Goal: Task Accomplishment & Management: Complete application form

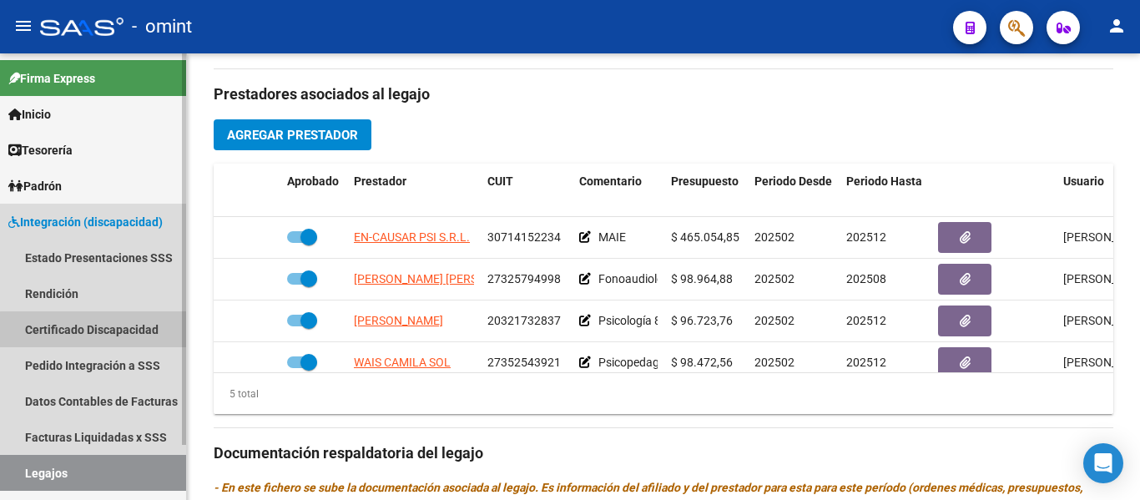
click at [96, 328] on link "Certificado Discapacidad" at bounding box center [93, 329] width 186 height 36
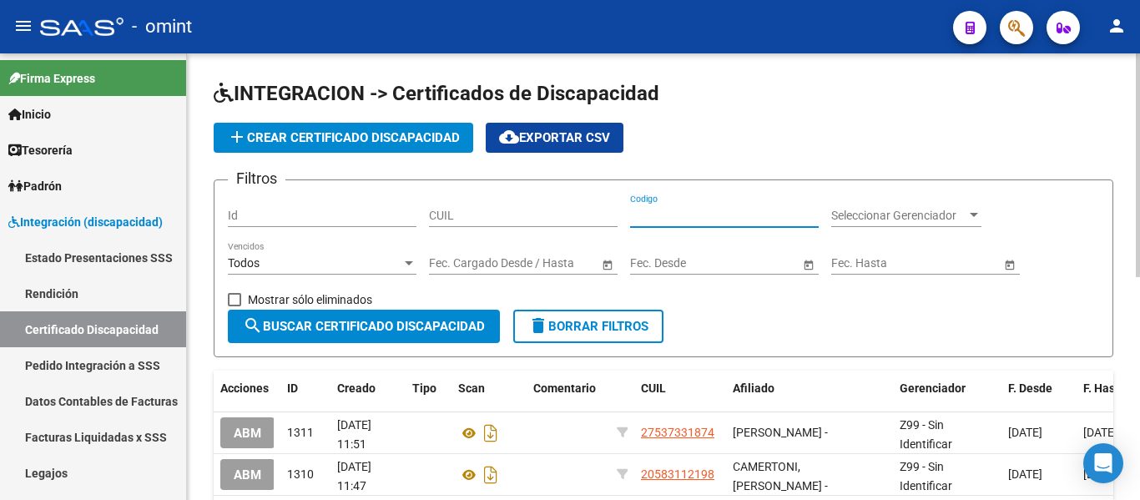
paste input "[PERSON_NAME]"
type input "[PERSON_NAME]"
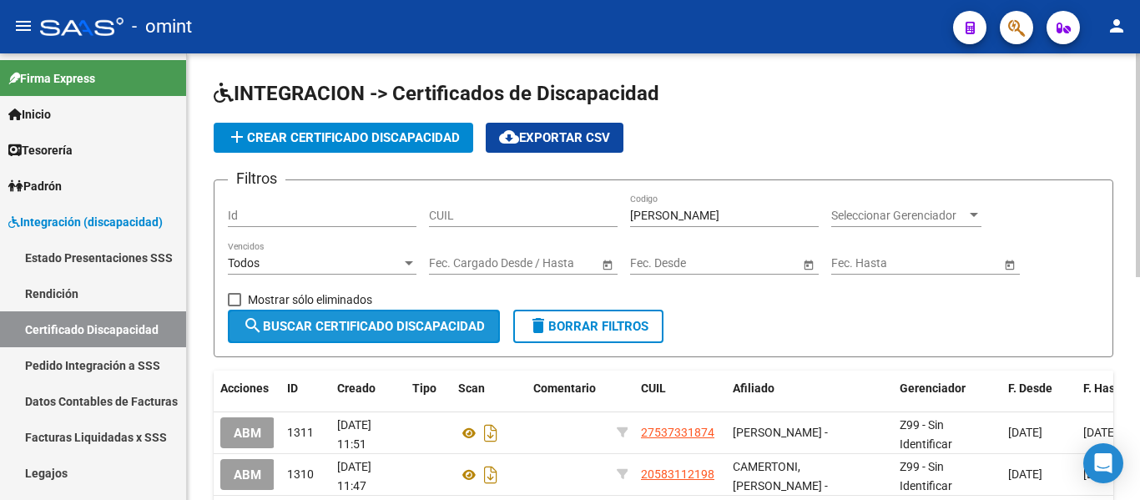
click at [397, 322] on span "search Buscar Certificado Discapacidad" at bounding box center [364, 326] width 242 height 15
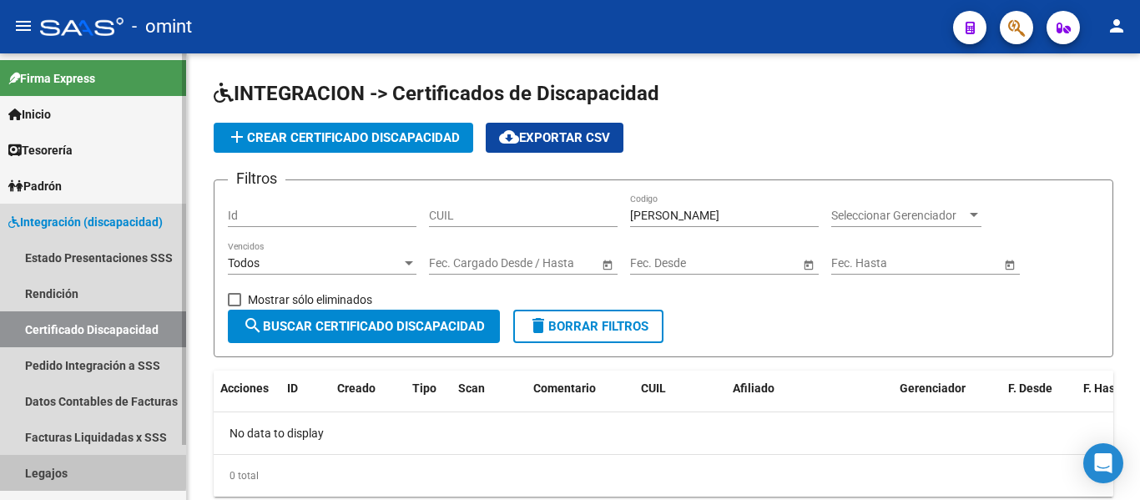
click at [60, 468] on link "Legajos" at bounding box center [93, 473] width 186 height 36
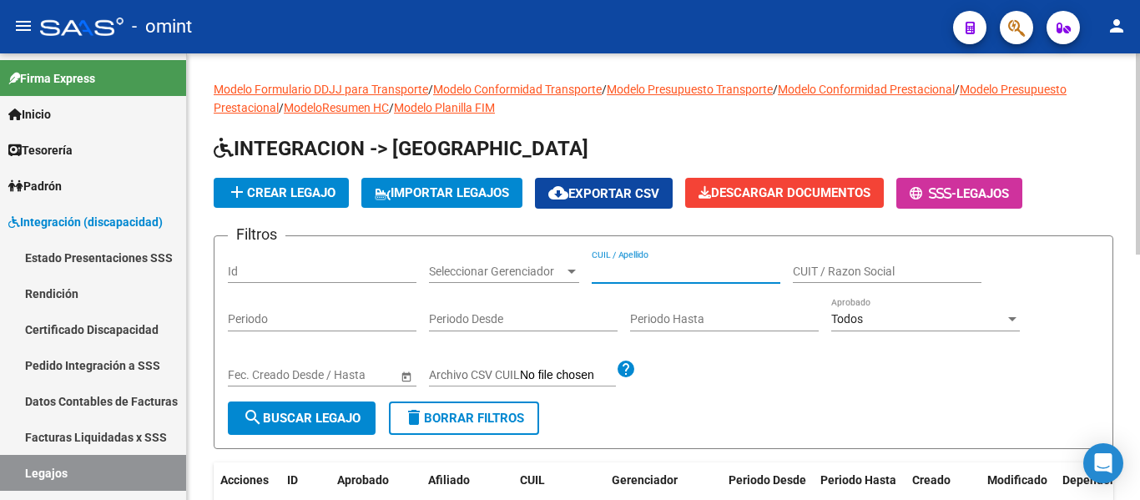
paste input "[PERSON_NAME]"
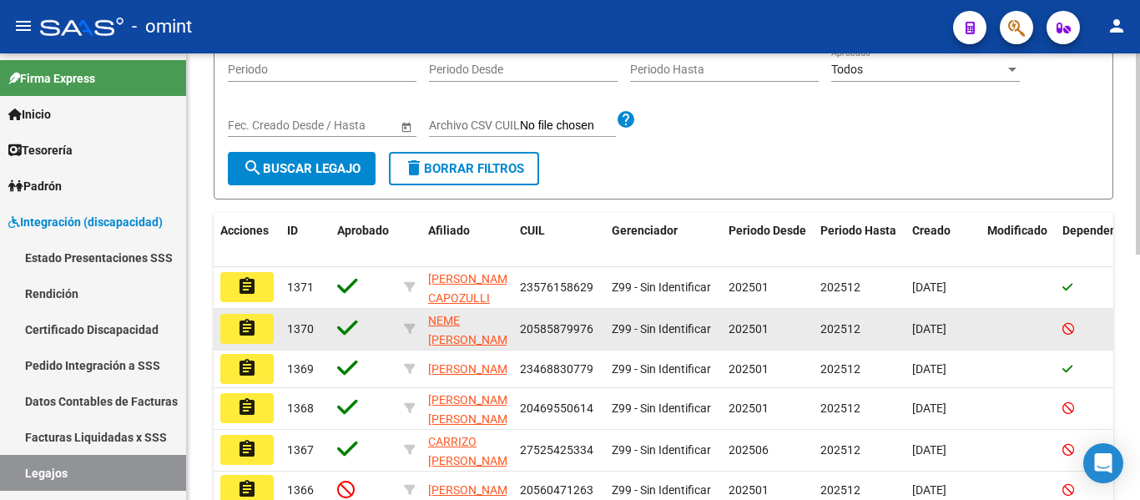
scroll to position [250, 0]
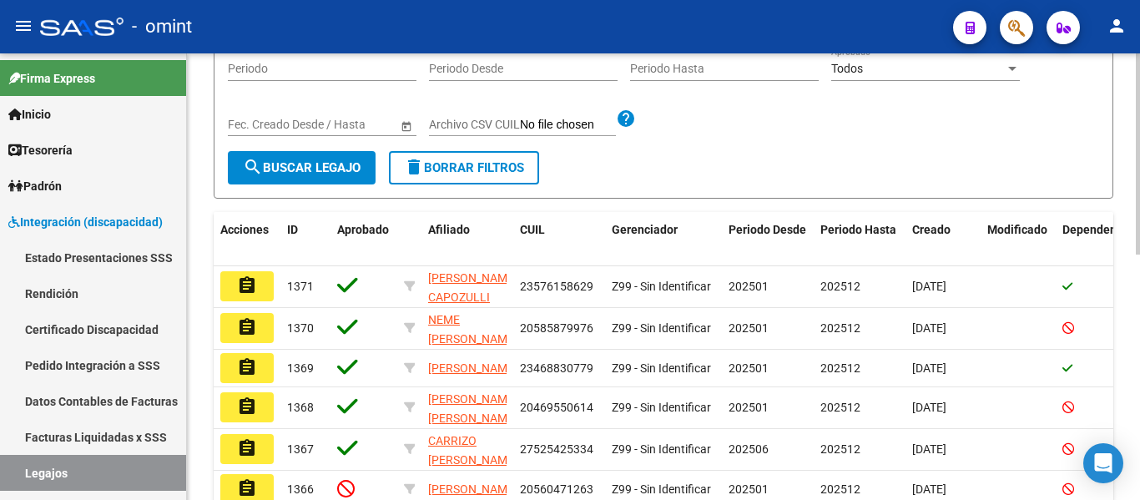
type input "[PERSON_NAME]"
click at [311, 159] on button "search Buscar Legajo" at bounding box center [302, 167] width 148 height 33
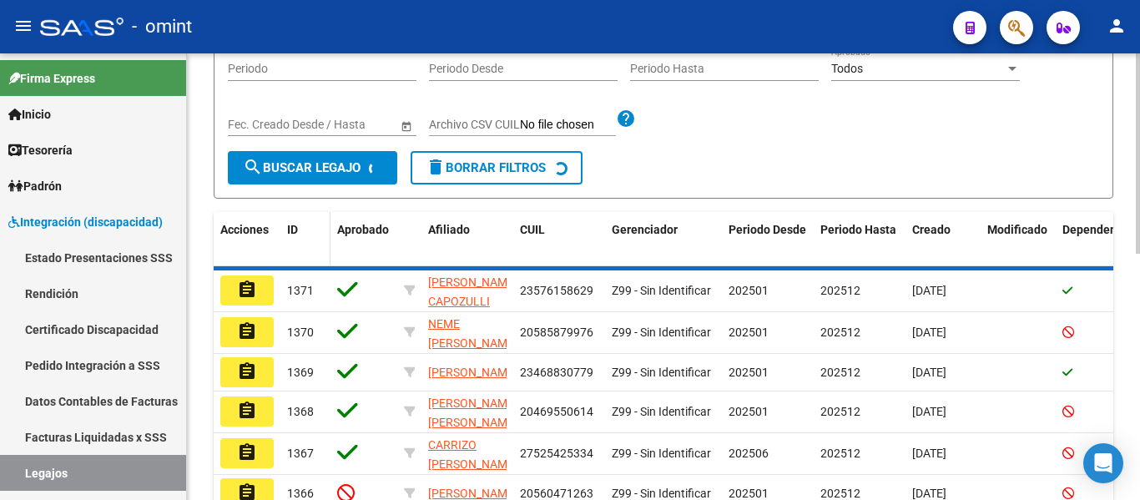
scroll to position [174, 0]
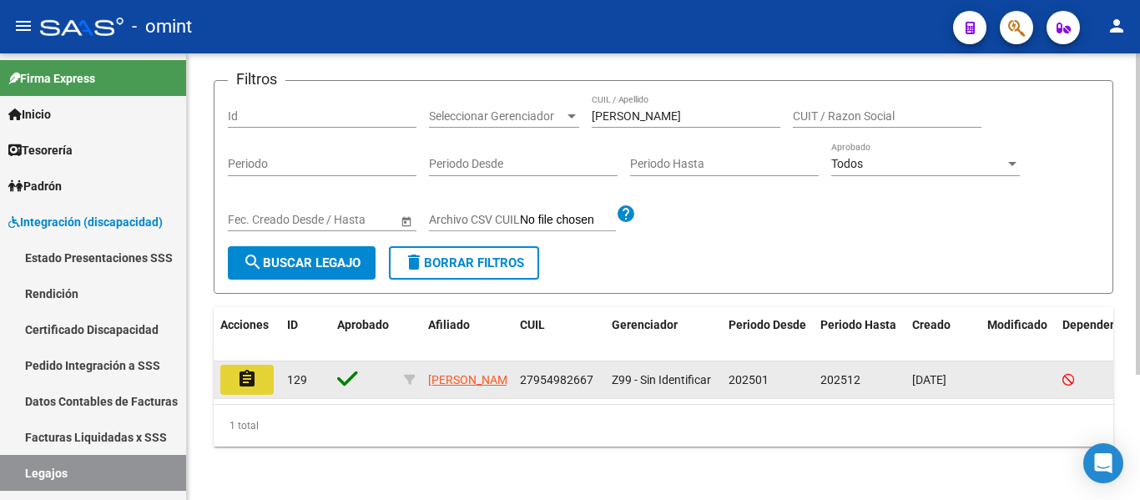
click at [246, 369] on mat-icon "assignment" at bounding box center [247, 379] width 20 height 20
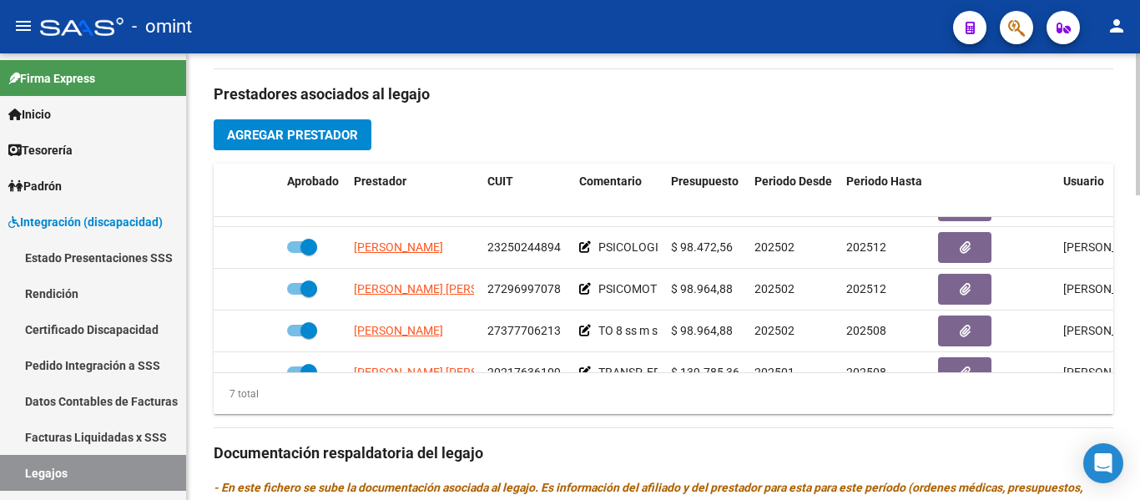
scroll to position [80, 0]
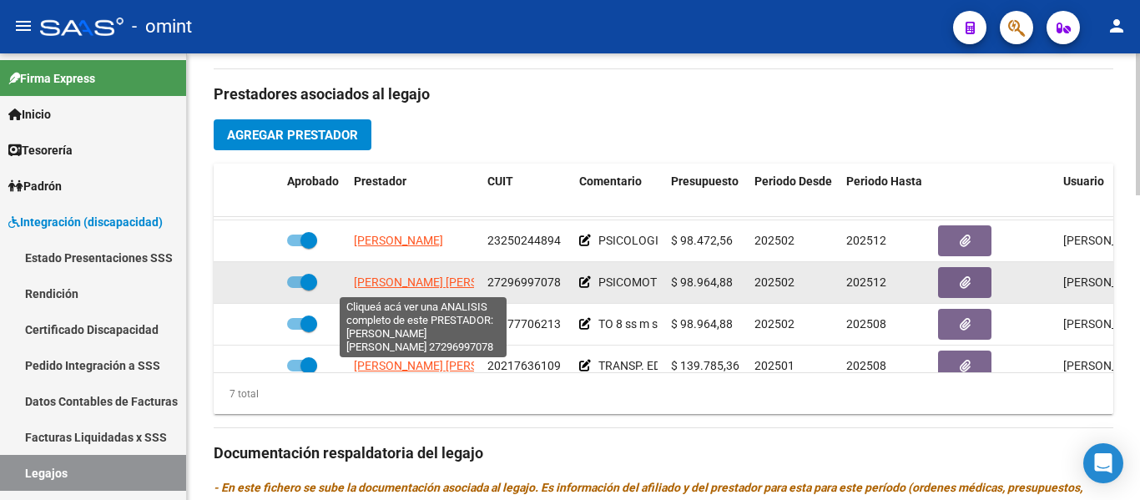
click at [370, 286] on span "[PERSON_NAME] [PERSON_NAME]" at bounding box center [444, 281] width 181 height 13
type textarea "27296997078"
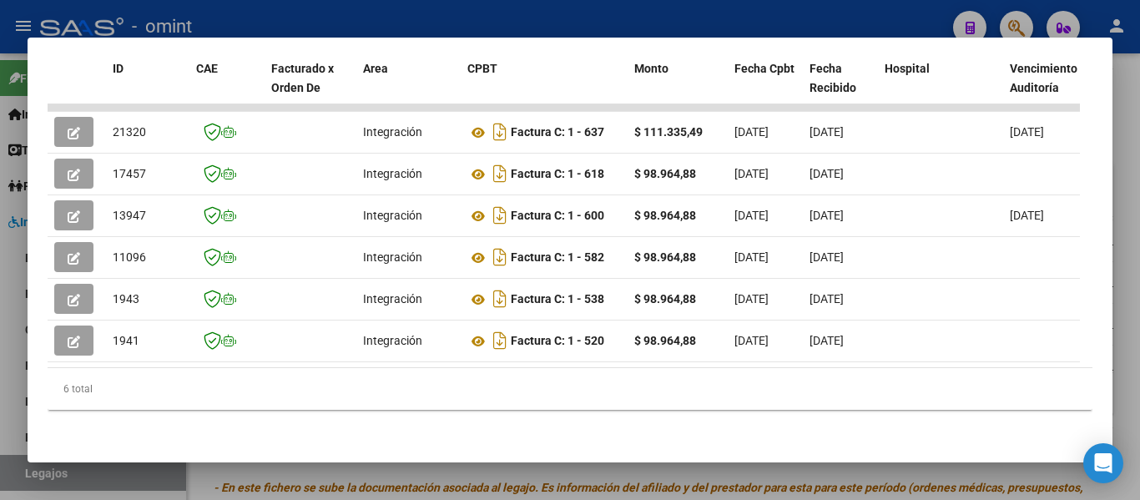
scroll to position [424, 0]
drag, startPoint x: 308, startPoint y: 368, endPoint x: 797, endPoint y: 353, distance: 489.4
click at [797, 354] on div "ID CAE Facturado x Orden De Area CPBT Monto Fecha Cpbt Fecha Recibido Hospital …" at bounding box center [570, 231] width 1045 height 360
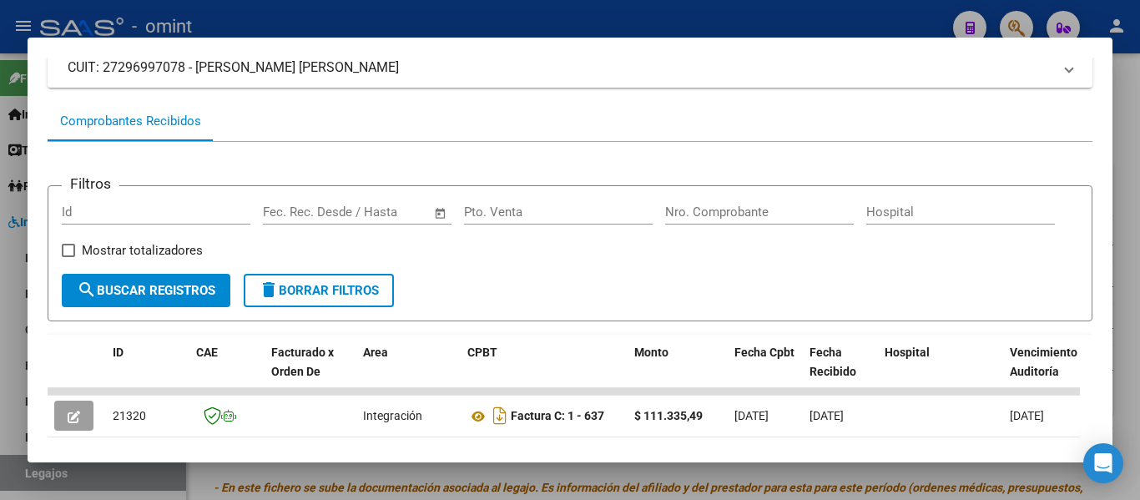
scroll to position [90, 0]
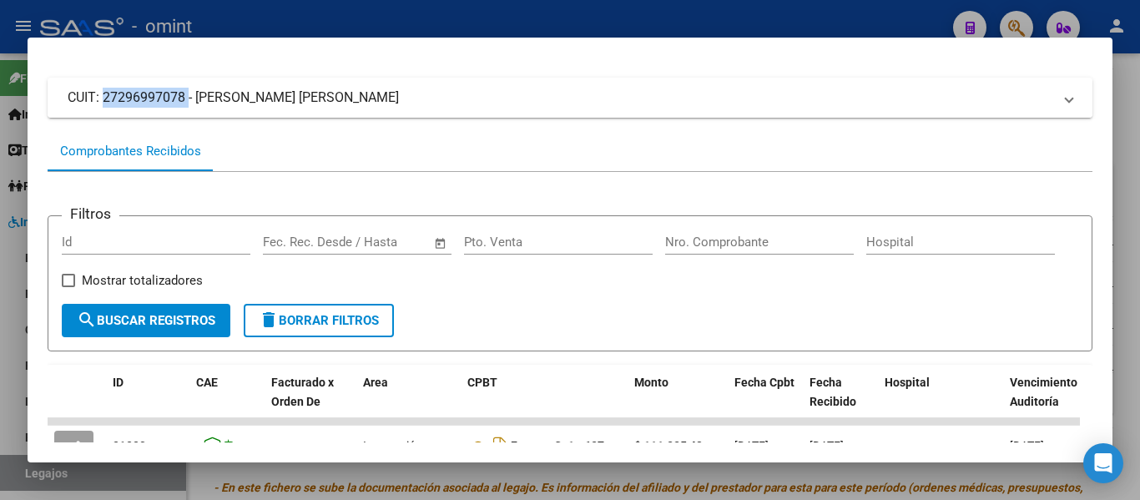
drag, startPoint x: 101, startPoint y: 101, endPoint x: 185, endPoint y: 105, distance: 84.4
click at [185, 105] on mat-panel-title "CUIT: 27296997078 - [PERSON_NAME] [PERSON_NAME]" at bounding box center [560, 98] width 985 height 20
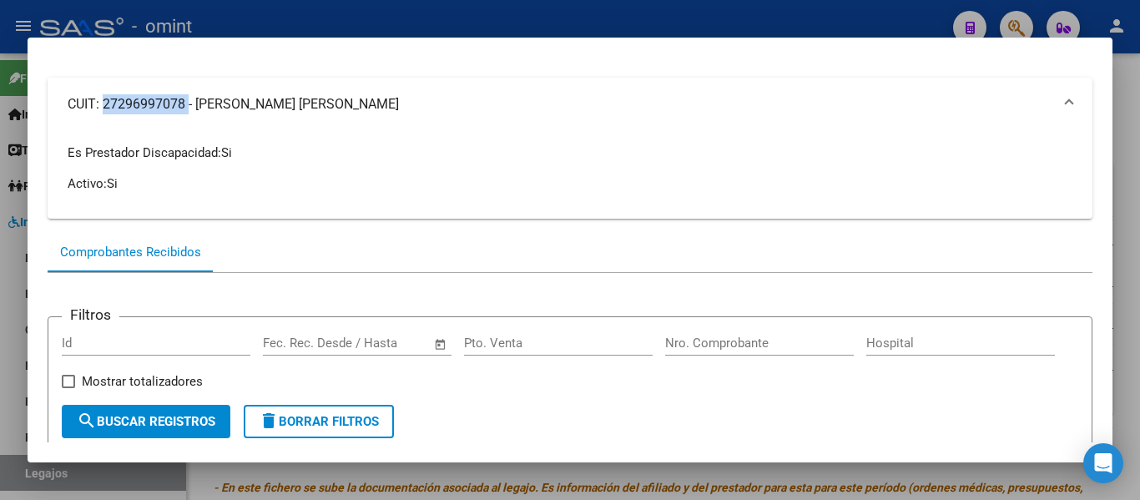
copy mat-panel-title "27296997078"
click at [163, 119] on mat-expansion-panel-header "CUIT: 27296997078 - [PERSON_NAME] [PERSON_NAME]" at bounding box center [570, 104] width 1045 height 53
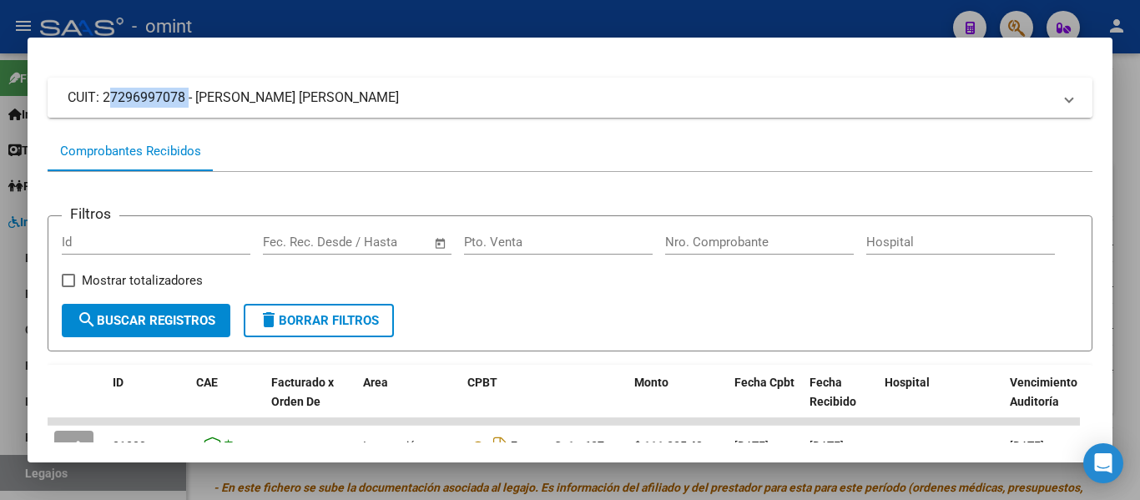
drag, startPoint x: 104, startPoint y: 98, endPoint x: 184, endPoint y: 104, distance: 81.1
click at [184, 104] on mat-panel-title "CUIT: 27296997078 - [PERSON_NAME] [PERSON_NAME]" at bounding box center [560, 98] width 985 height 20
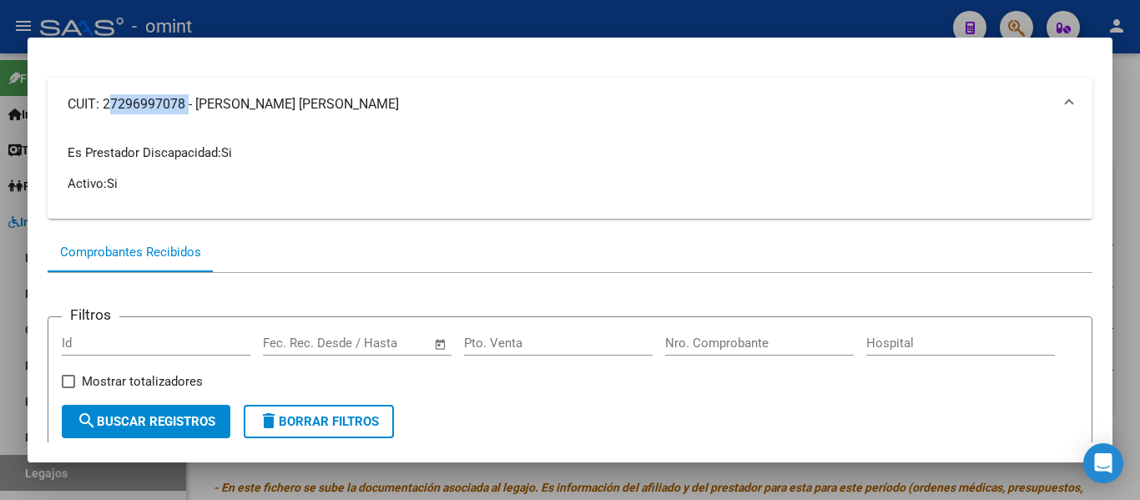
copy mat-panel-title "27296997078"
click at [403, 266] on div "Comprobantes Recibidos" at bounding box center [570, 252] width 1045 height 40
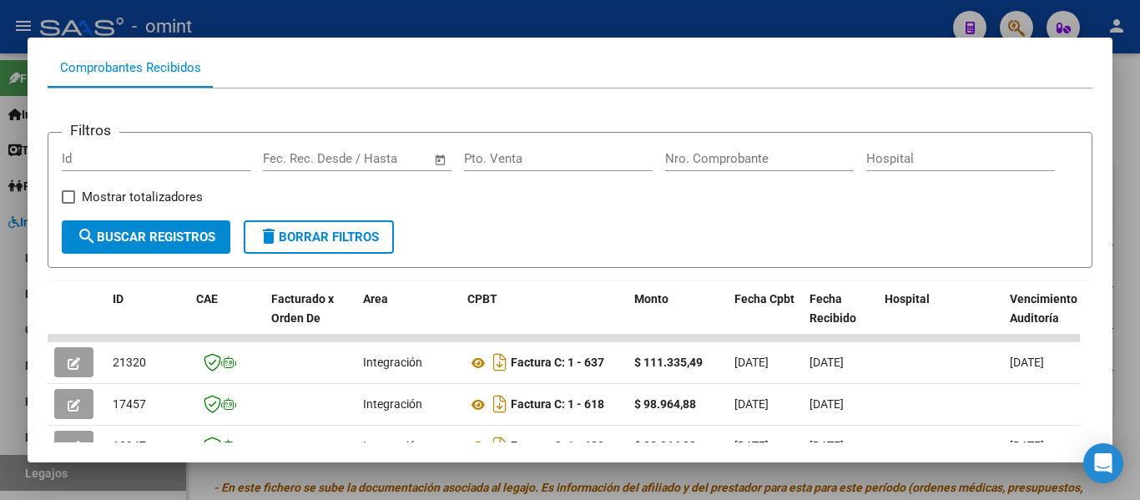
scroll to position [108, 0]
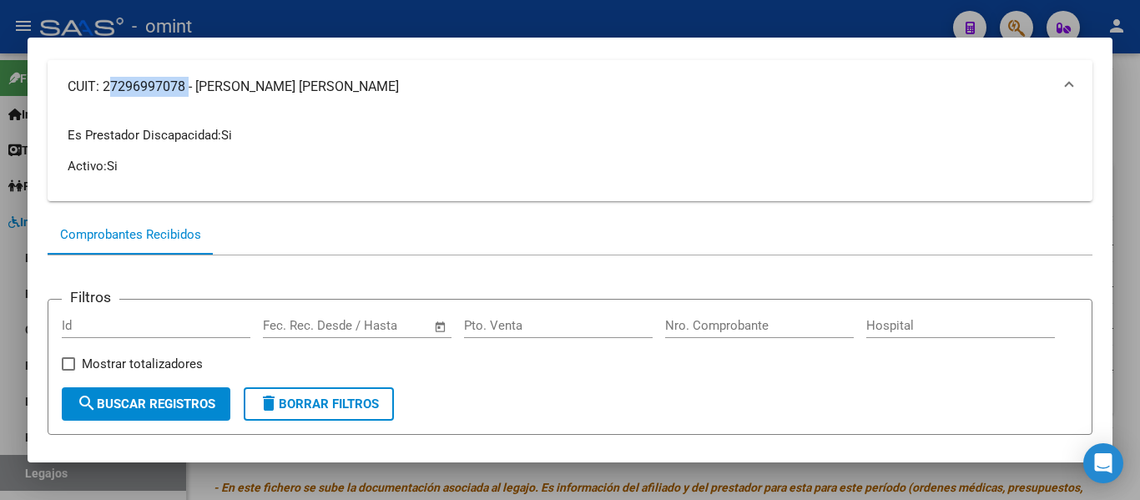
drag, startPoint x: 104, startPoint y: 90, endPoint x: 183, endPoint y: 95, distance: 79.5
click at [183, 95] on mat-panel-title "CUIT: 27296997078 - [PERSON_NAME] [PERSON_NAME]" at bounding box center [560, 87] width 985 height 20
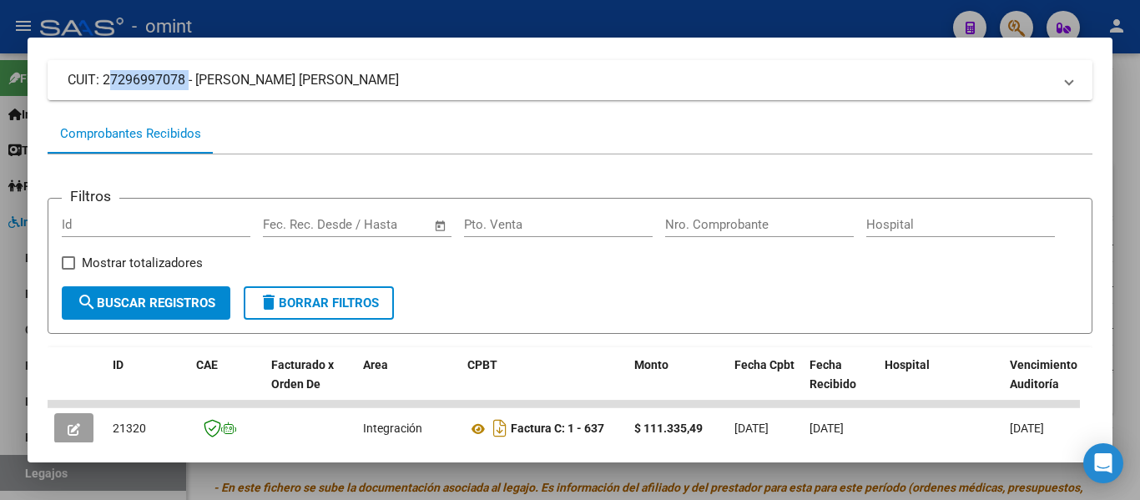
copy mat-panel-title "27296997078"
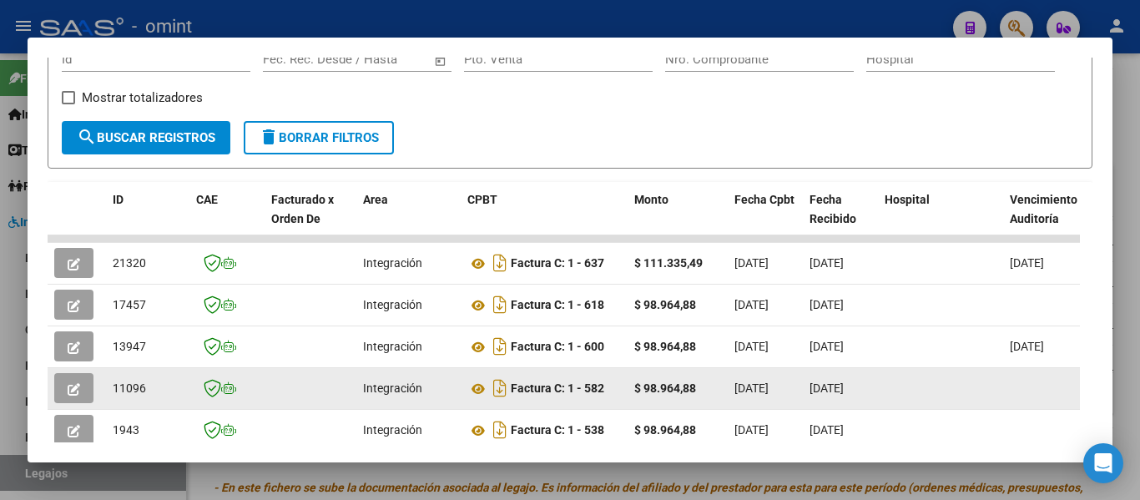
scroll to position [424, 0]
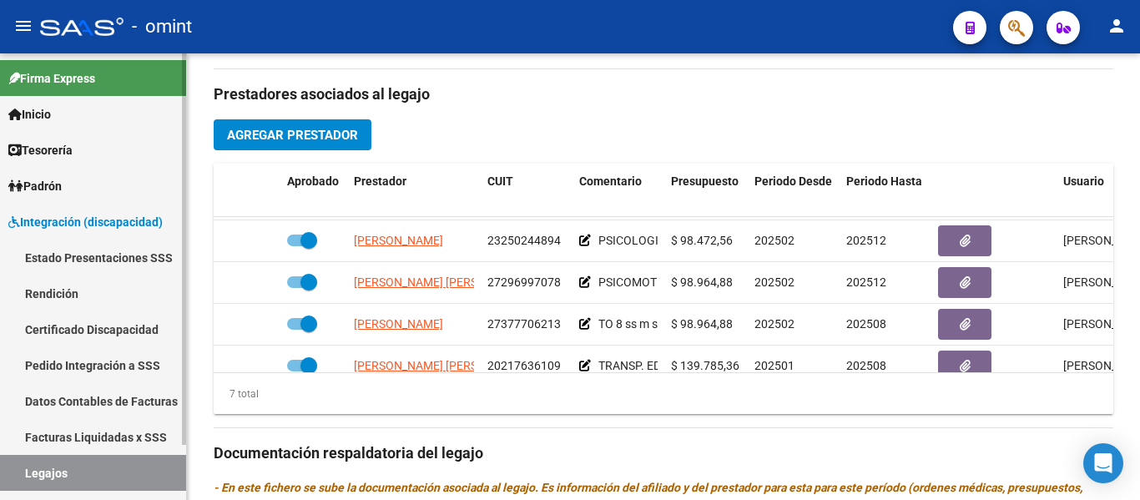
click at [115, 328] on link "Certificado Discapacidad" at bounding box center [93, 329] width 186 height 36
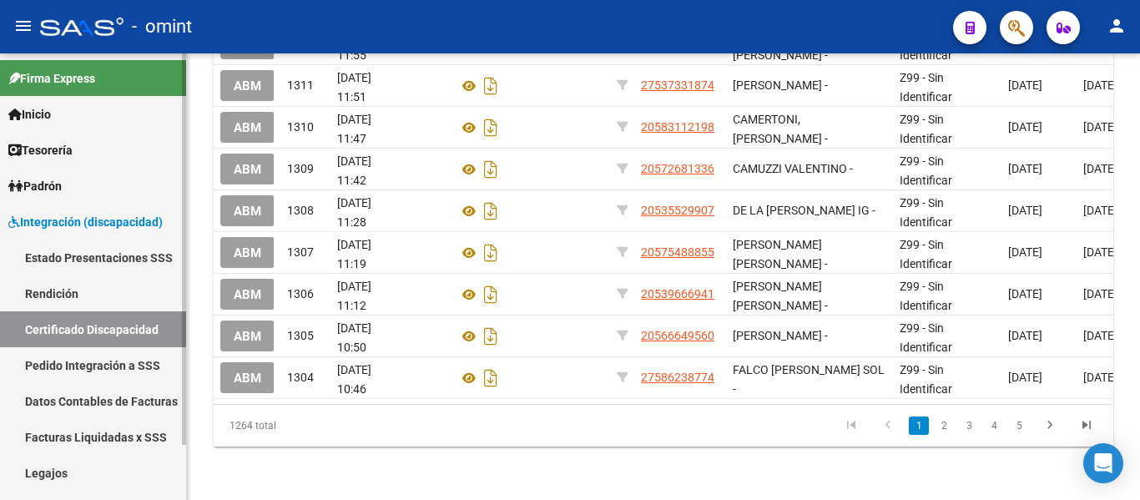
scroll to position [63, 0]
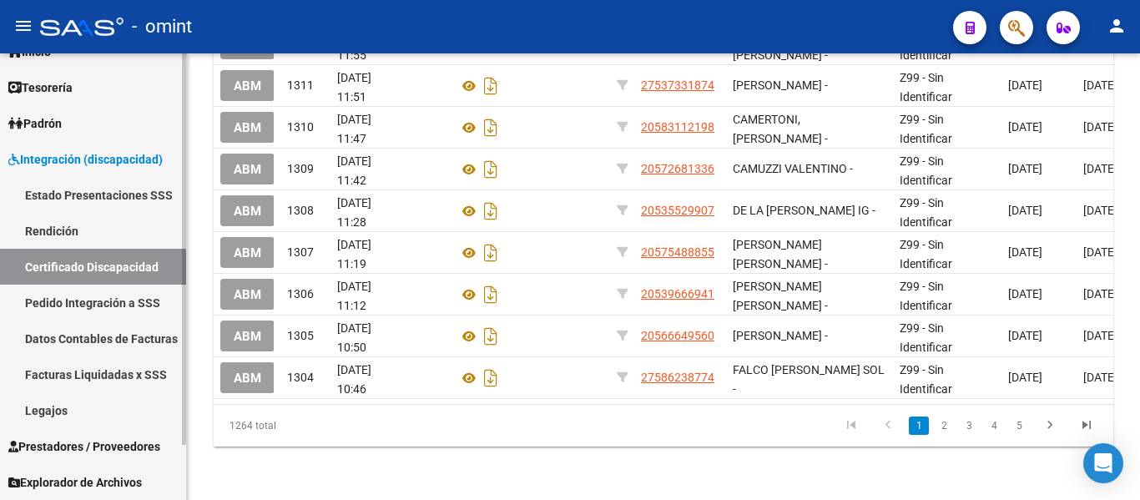
click at [58, 403] on link "Legajos" at bounding box center [93, 410] width 186 height 36
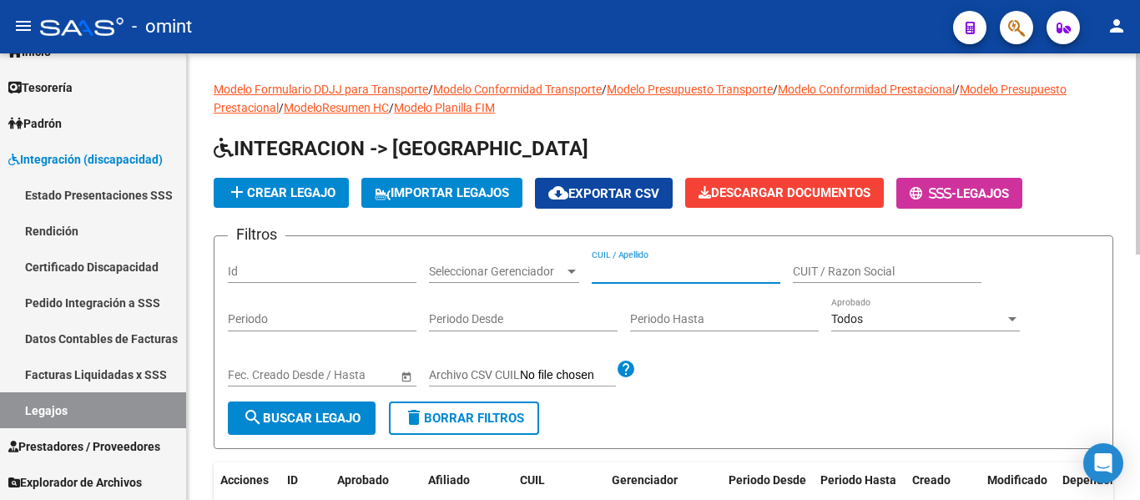
paste input "[PERSON_NAME]"
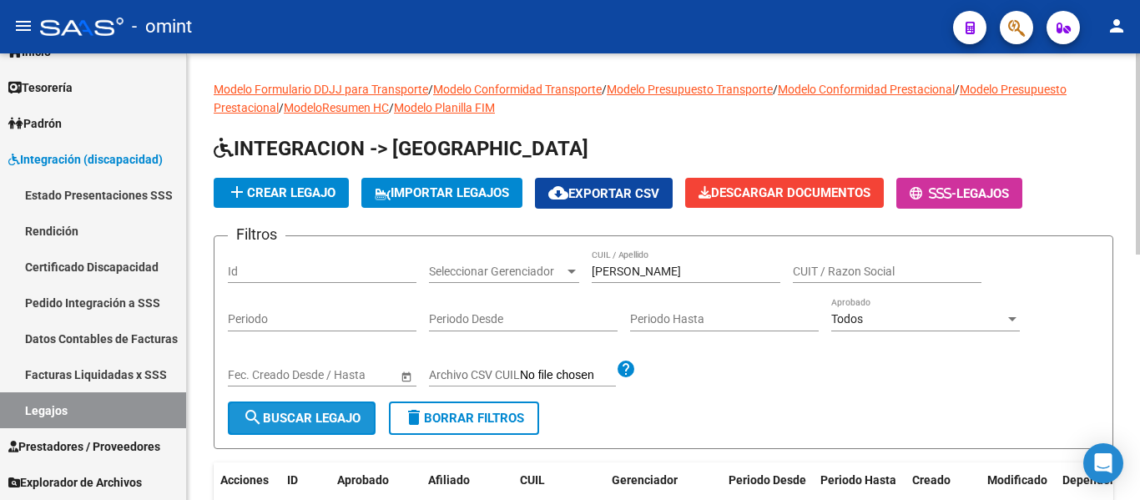
click at [337, 418] on span "search Buscar Legajo" at bounding box center [302, 418] width 118 height 15
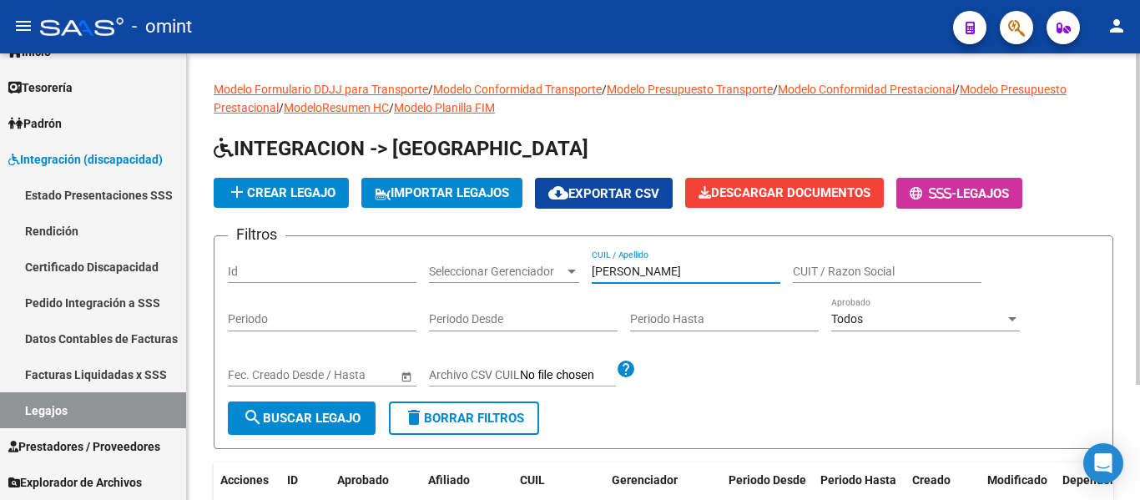
drag, startPoint x: 694, startPoint y: 270, endPoint x: 622, endPoint y: 269, distance: 71.8
click at [624, 269] on input "[PERSON_NAME]" at bounding box center [686, 272] width 189 height 14
click at [306, 415] on span "search Buscar Legajo" at bounding box center [302, 418] width 118 height 15
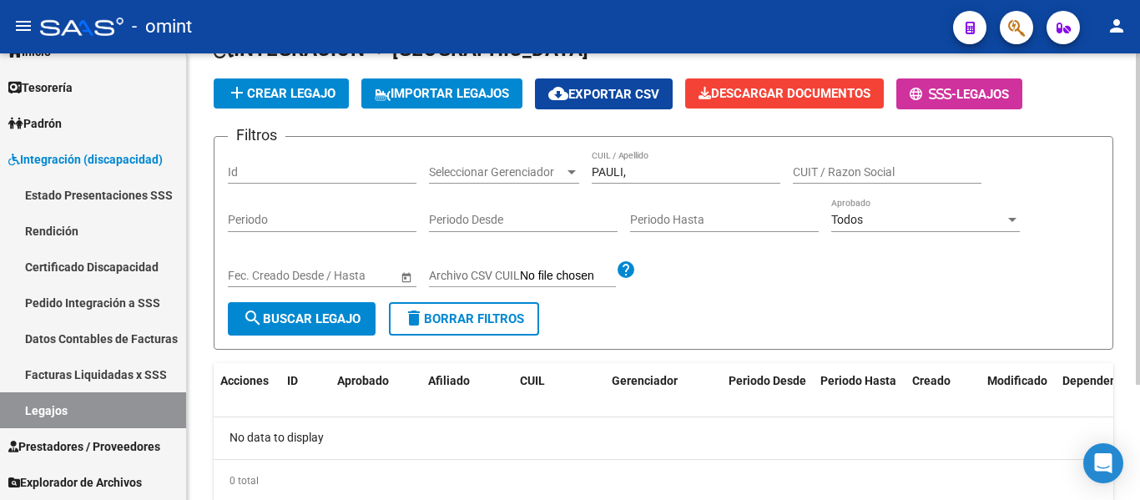
scroll to position [72, 0]
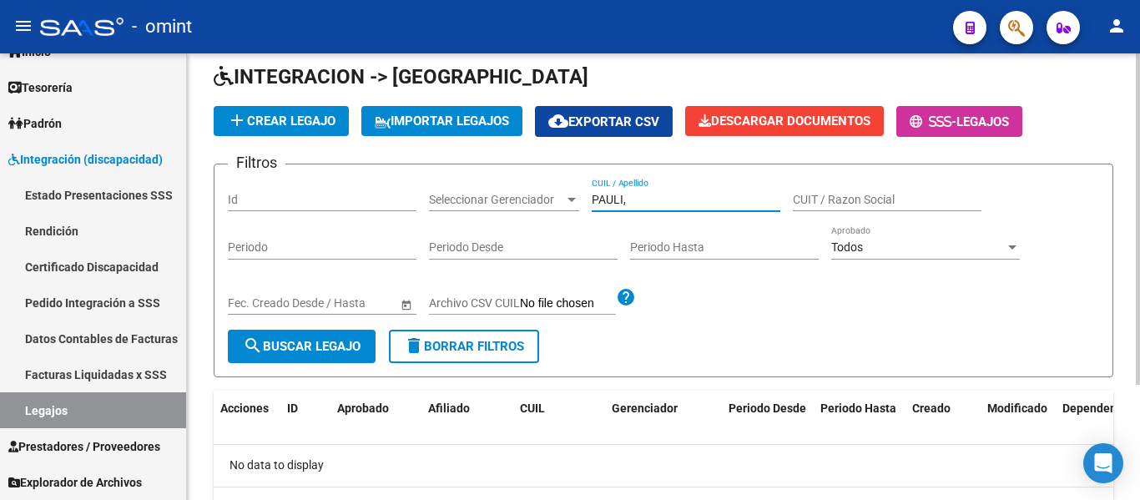
click at [638, 202] on input "PAULI," at bounding box center [686, 200] width 189 height 14
type input "PAULI"
click at [326, 345] on span "search Buscar Legajo" at bounding box center [302, 346] width 118 height 15
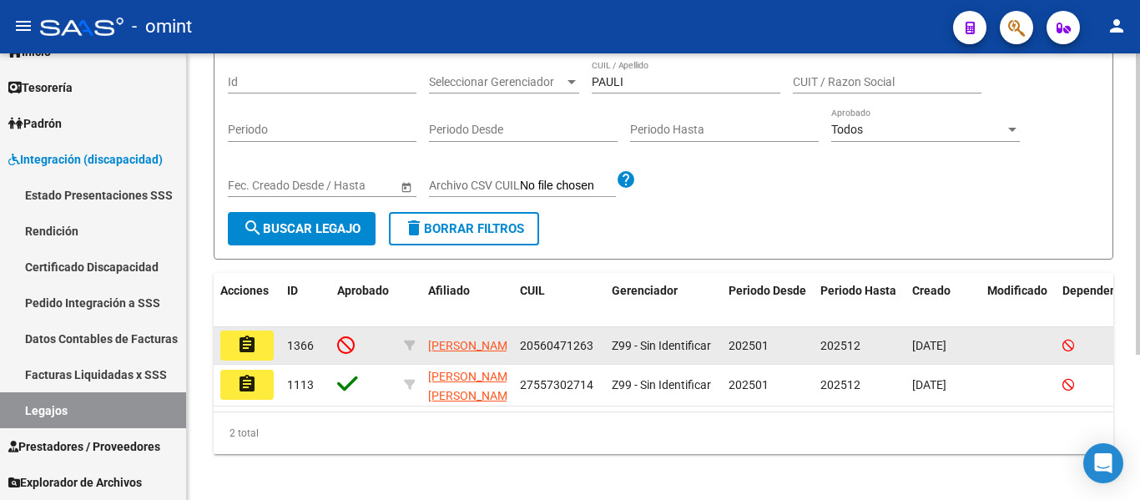
scroll to position [215, 0]
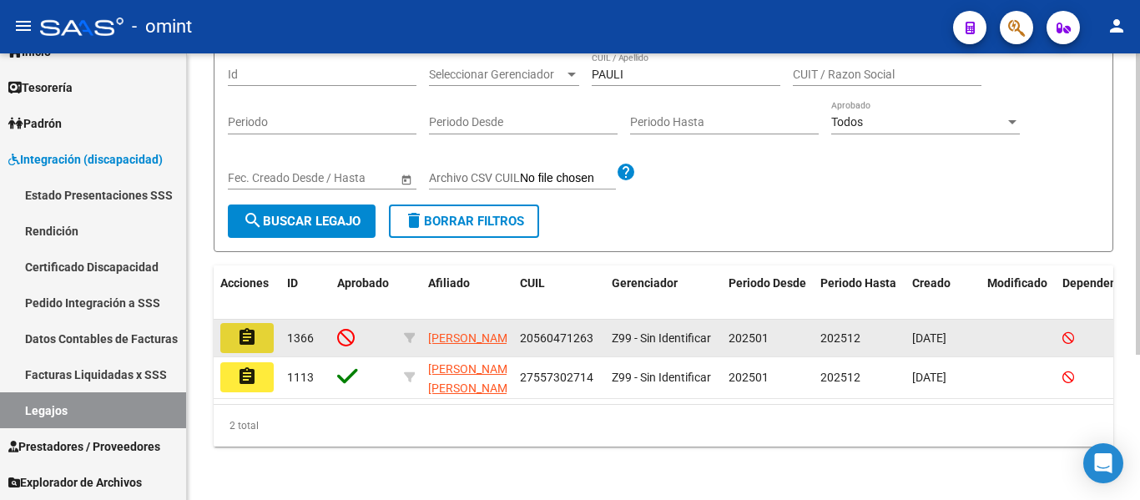
click at [237, 327] on mat-icon "assignment" at bounding box center [247, 337] width 20 height 20
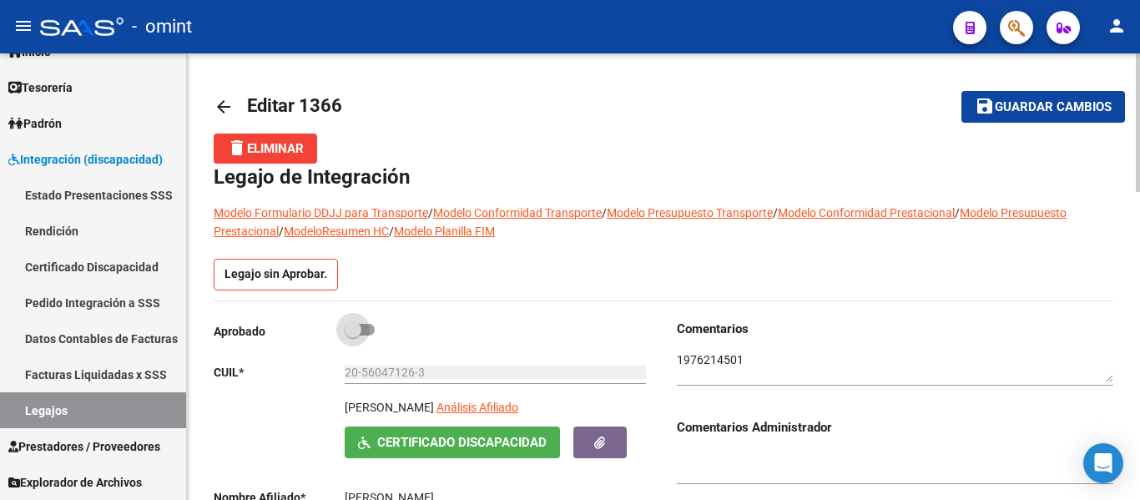
click at [353, 331] on span at bounding box center [353, 329] width 17 height 17
click at [353, 336] on input "checkbox" at bounding box center [352, 336] width 1 height 1
checkbox input "true"
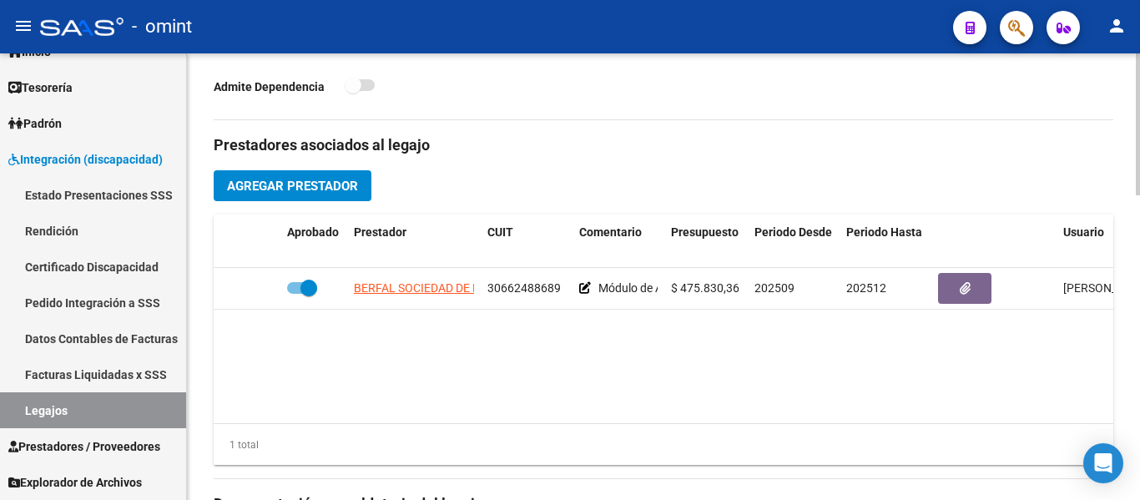
scroll to position [584, 0]
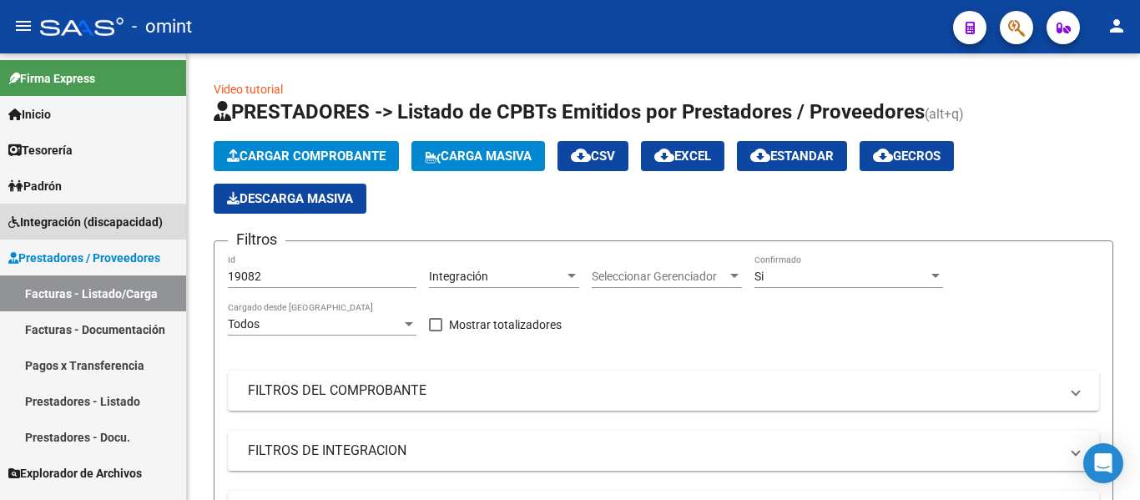
click at [74, 224] on span "Integración (discapacidad)" at bounding box center [85, 222] width 154 height 18
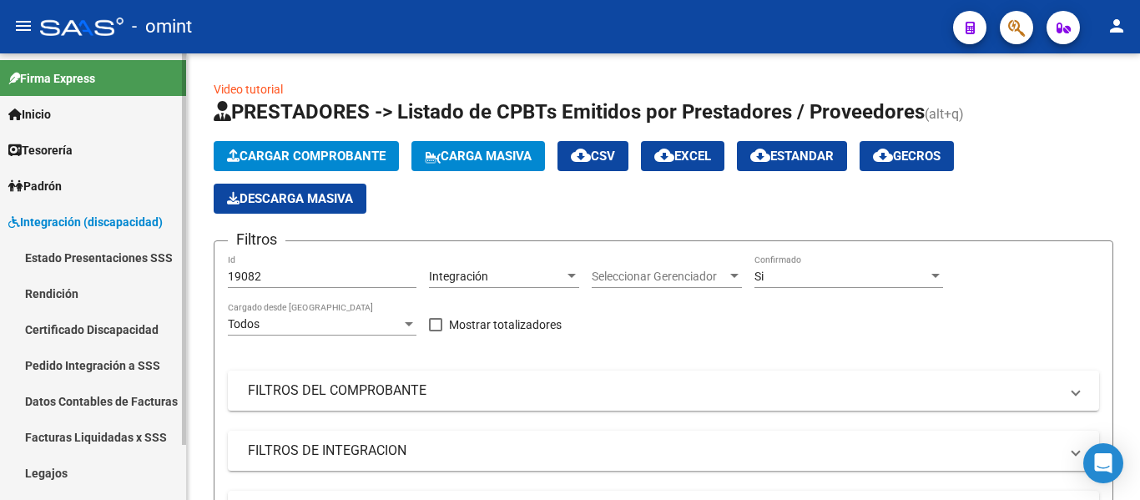
scroll to position [63, 0]
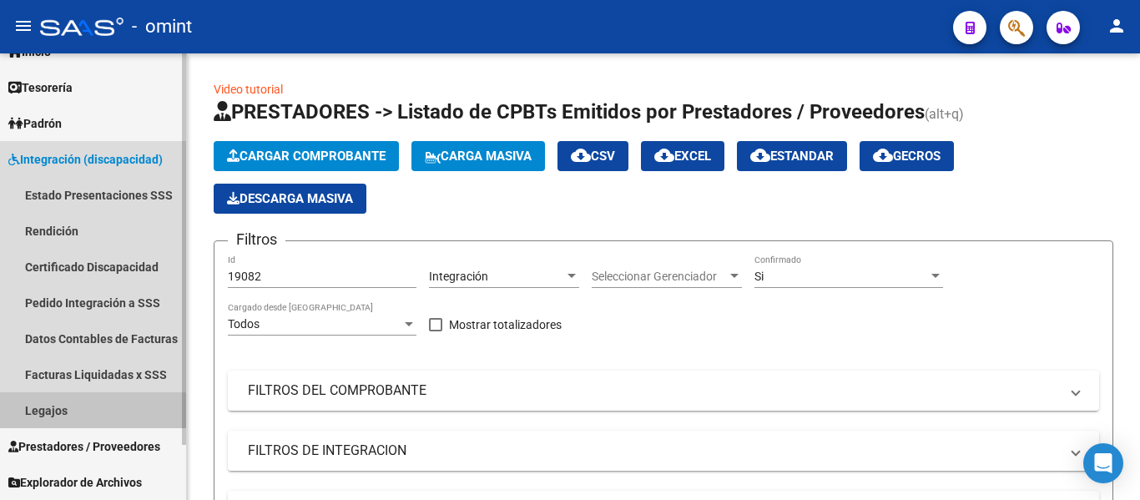
click at [82, 407] on link "Legajos" at bounding box center [93, 410] width 186 height 36
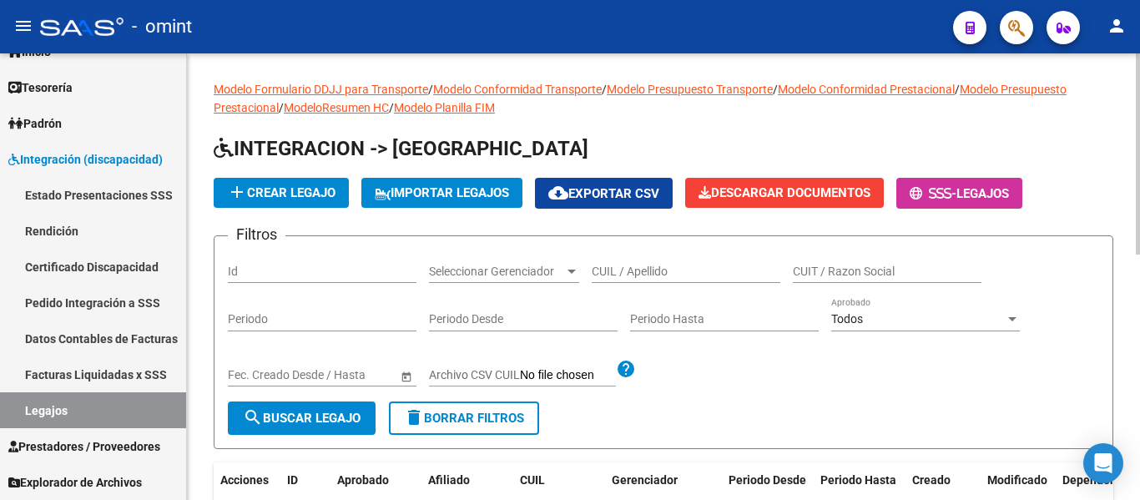
click at [690, 267] on input "CUIL / Apellido" at bounding box center [686, 272] width 189 height 14
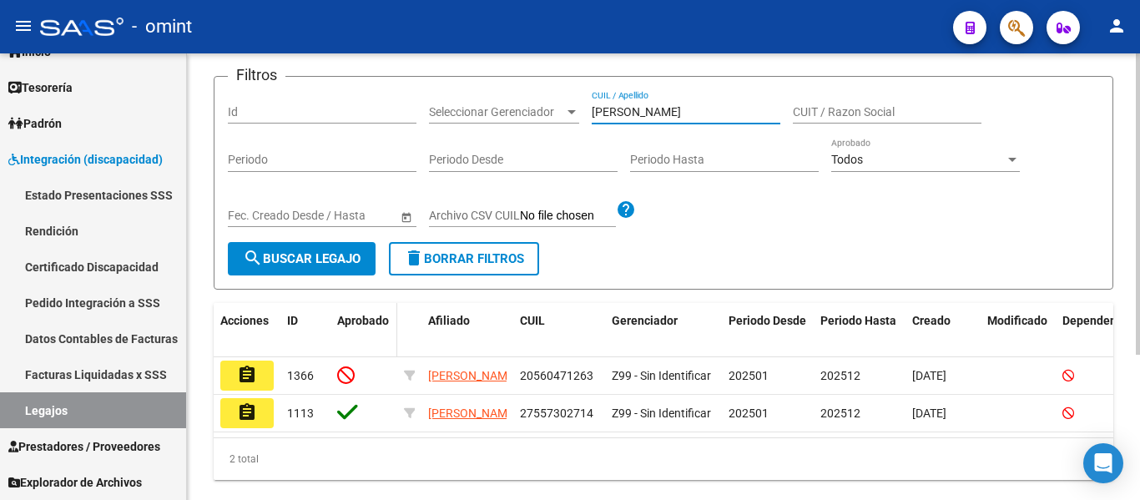
scroll to position [167, 0]
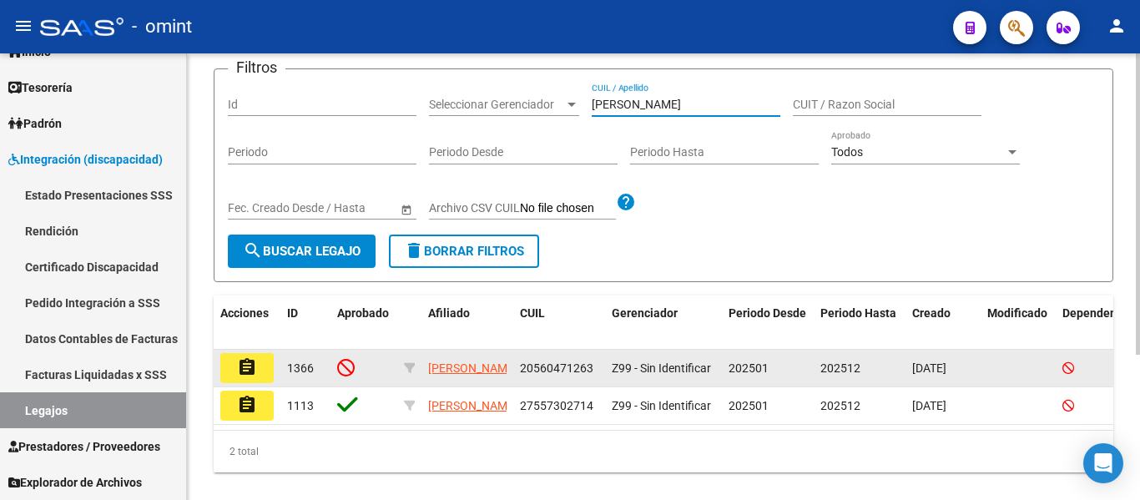
type input "pauli"
click at [260, 376] on button "assignment" at bounding box center [246, 368] width 53 height 30
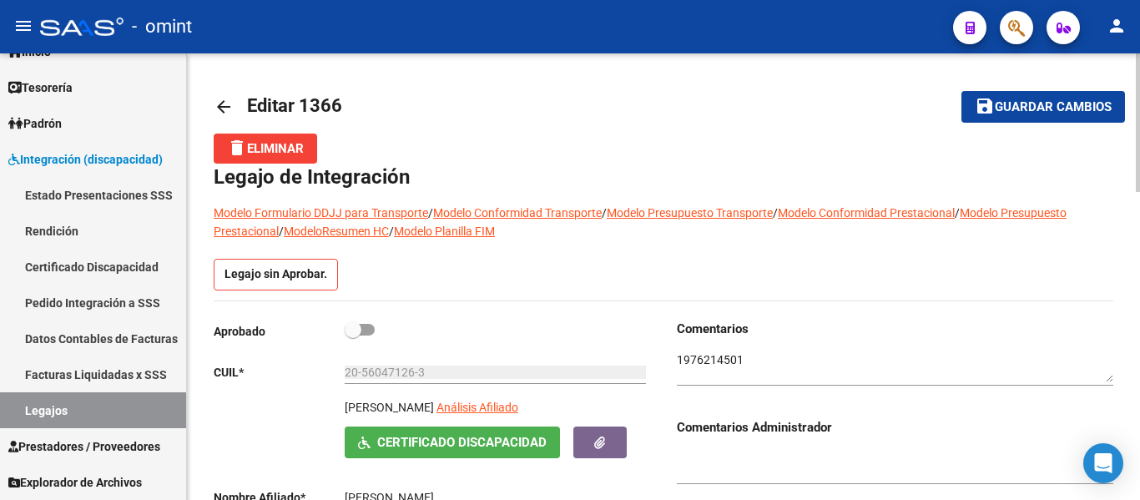
click at [357, 332] on span at bounding box center [353, 329] width 17 height 17
click at [353, 336] on input "checkbox" at bounding box center [352, 336] width 1 height 1
checkbox input "true"
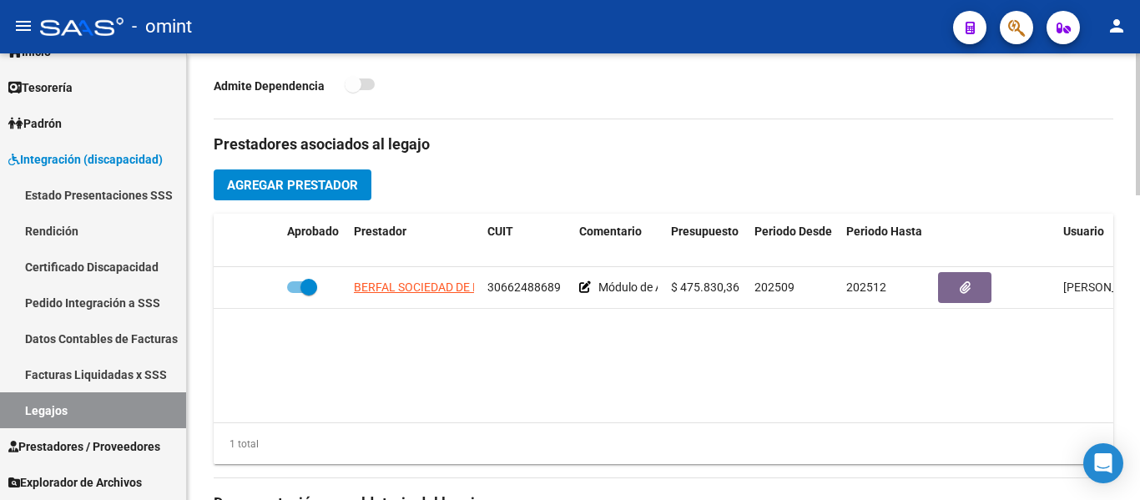
scroll to position [584, 0]
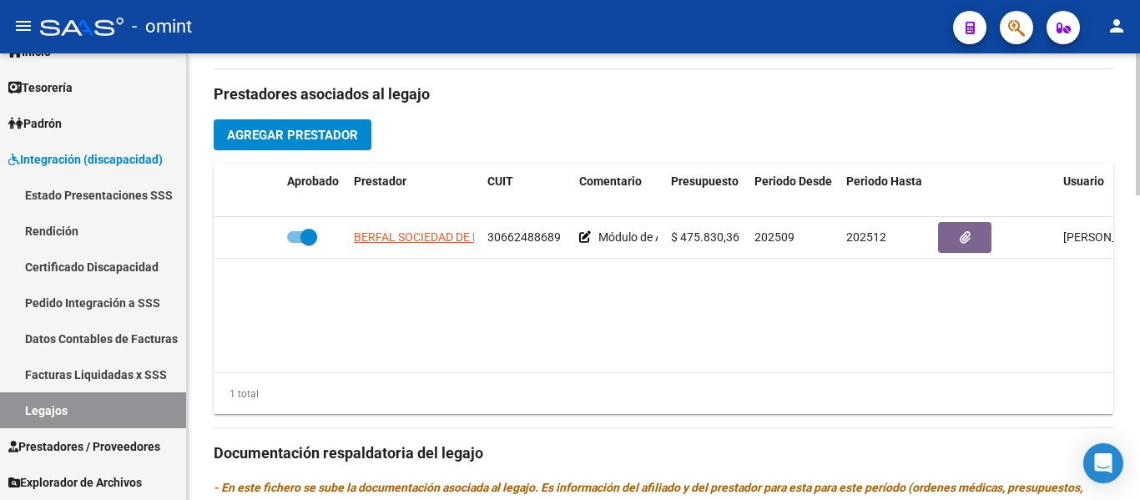
click at [331, 135] on span "Agregar Prestador" at bounding box center [292, 135] width 131 height 15
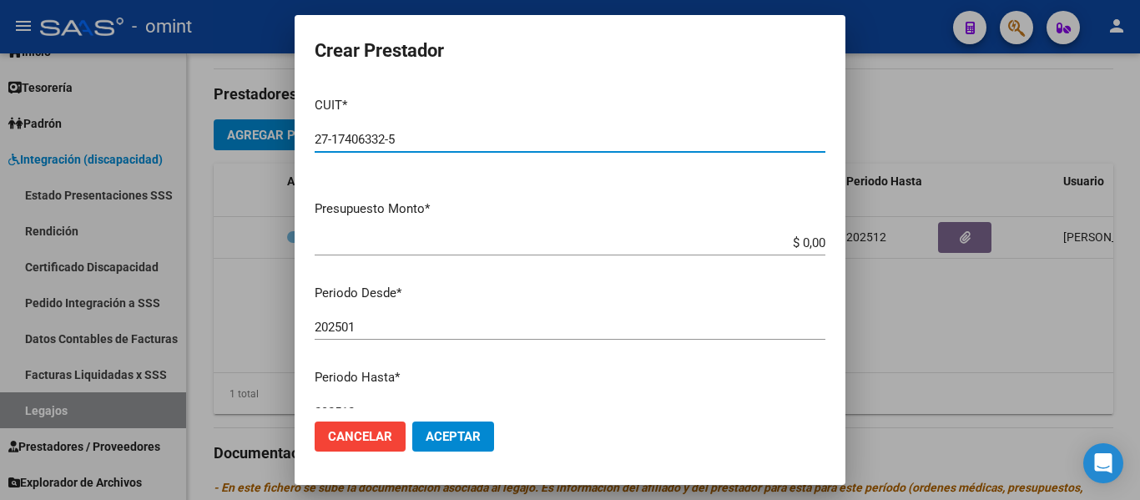
type input "27-17406332-5"
click at [810, 245] on app-form-text-field "Presupuesto Monto * $ 0,00 Ingresar el monto" at bounding box center [577, 226] width 524 height 52
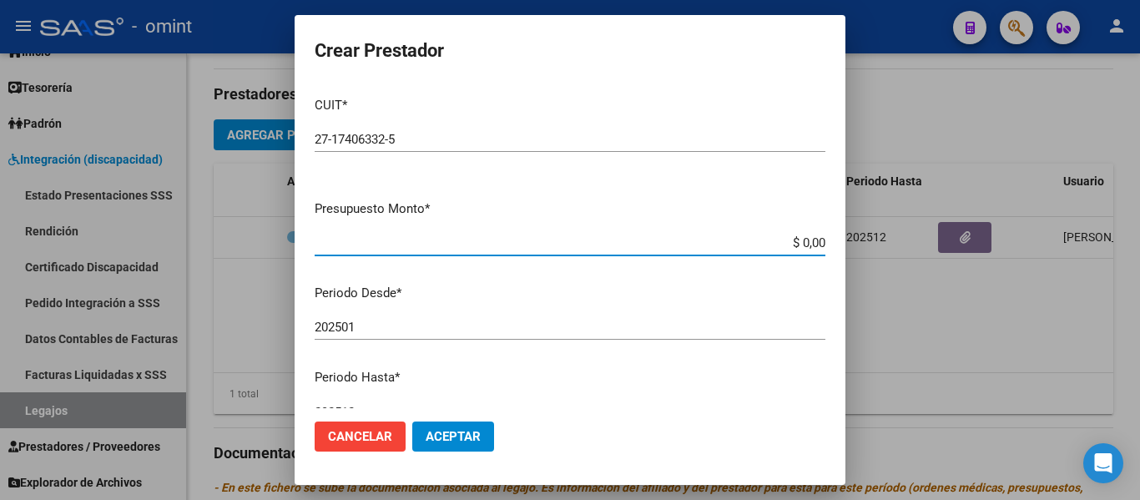
click at [810, 242] on input "$ 0,00" at bounding box center [570, 242] width 511 height 15
type input "$ 98.964,88"
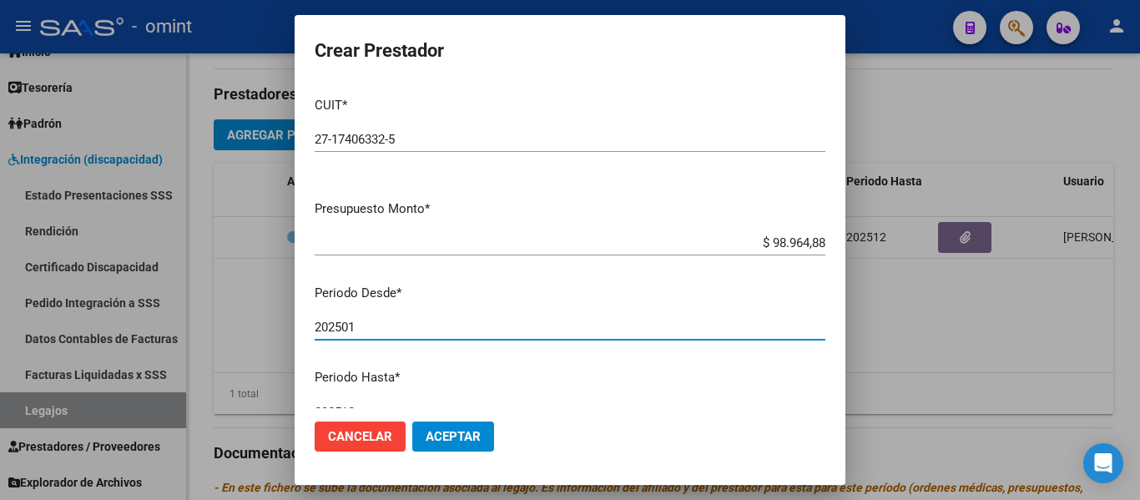
click at [360, 327] on input "202501" at bounding box center [570, 327] width 511 height 15
type input "202503"
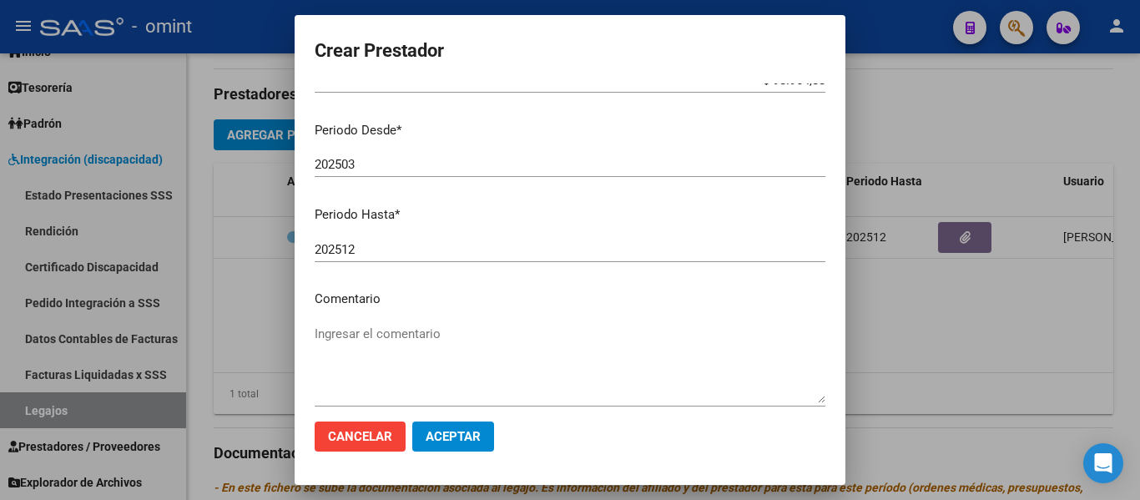
scroll to position [167, 0]
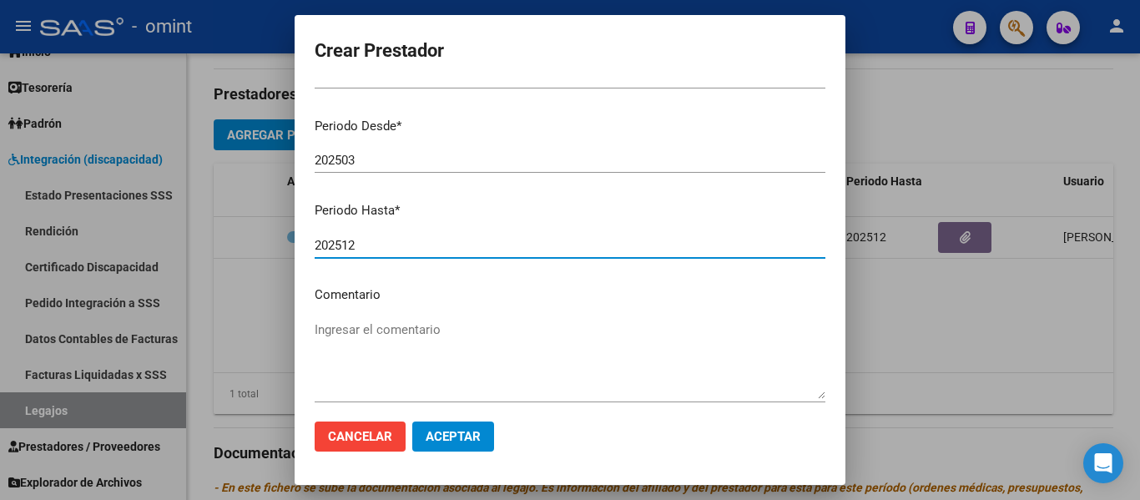
drag, startPoint x: 345, startPoint y: 250, endPoint x: 371, endPoint y: 248, distance: 25.9
click at [371, 248] on input "202512" at bounding box center [570, 245] width 511 height 15
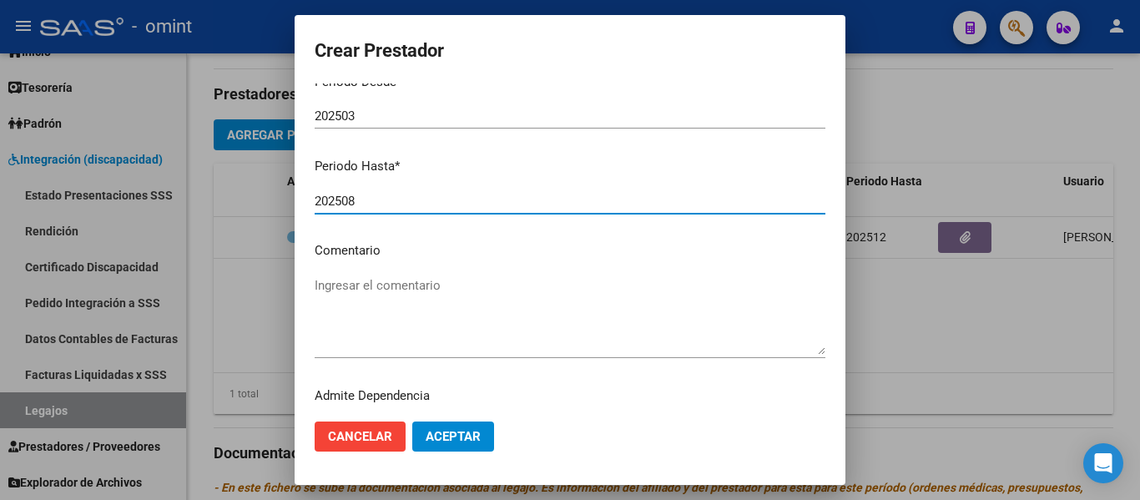
scroll to position [247, 0]
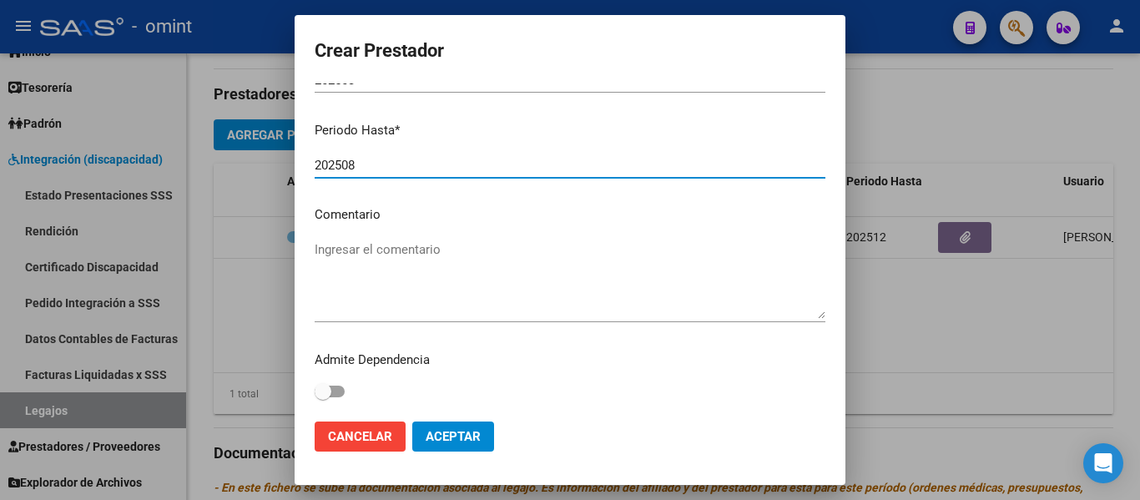
type input "202508"
click at [373, 262] on textarea "Ingresar el comentario" at bounding box center [570, 279] width 511 height 78
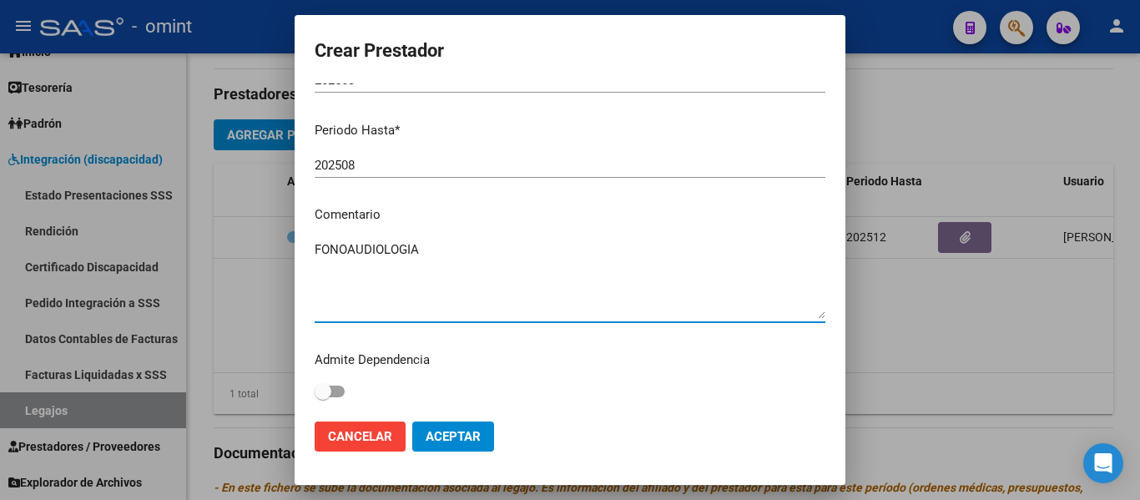
type textarea "FONOAUDIOLOGIA"
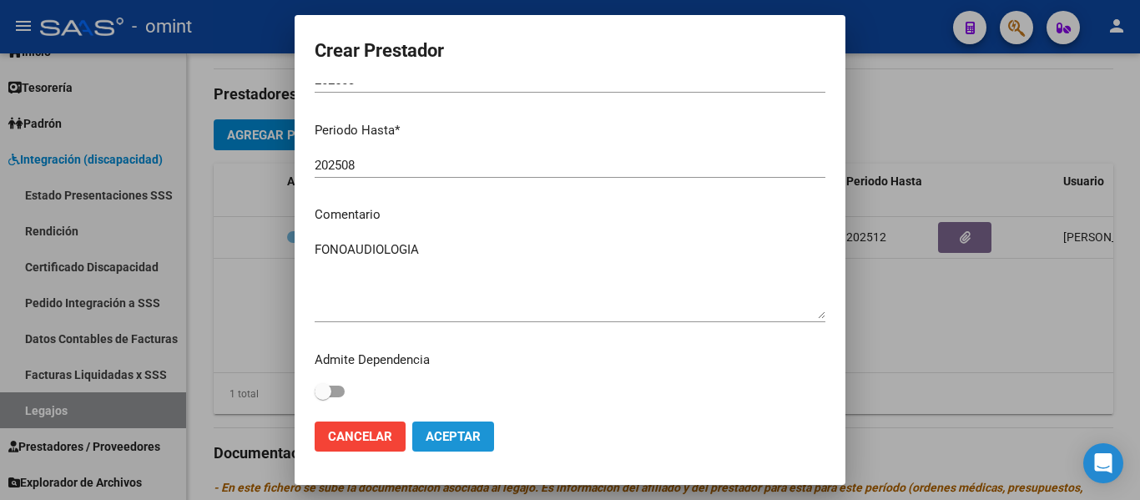
click at [452, 432] on span "Aceptar" at bounding box center [453, 436] width 55 height 15
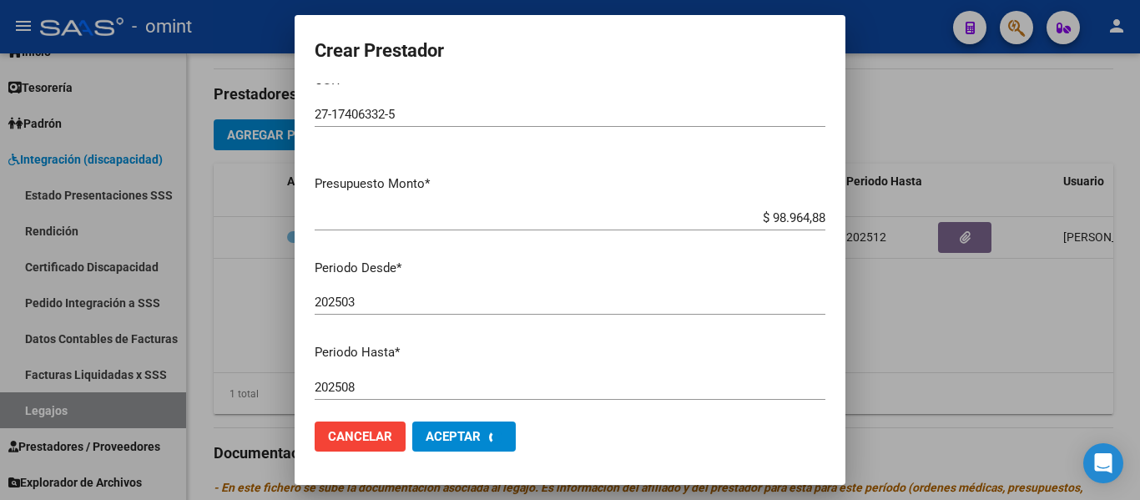
scroll to position [0, 0]
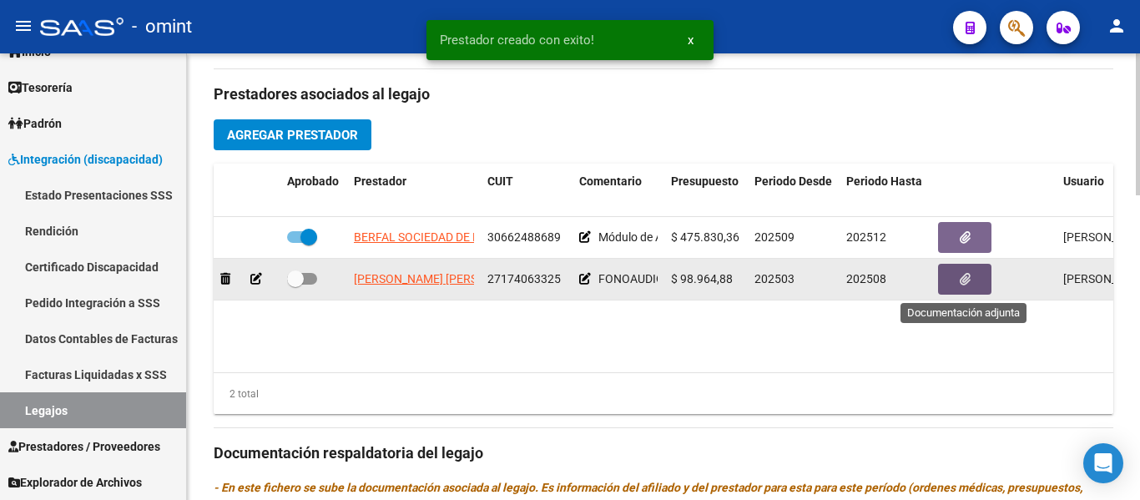
click at [956, 280] on button "button" at bounding box center [964, 279] width 53 height 31
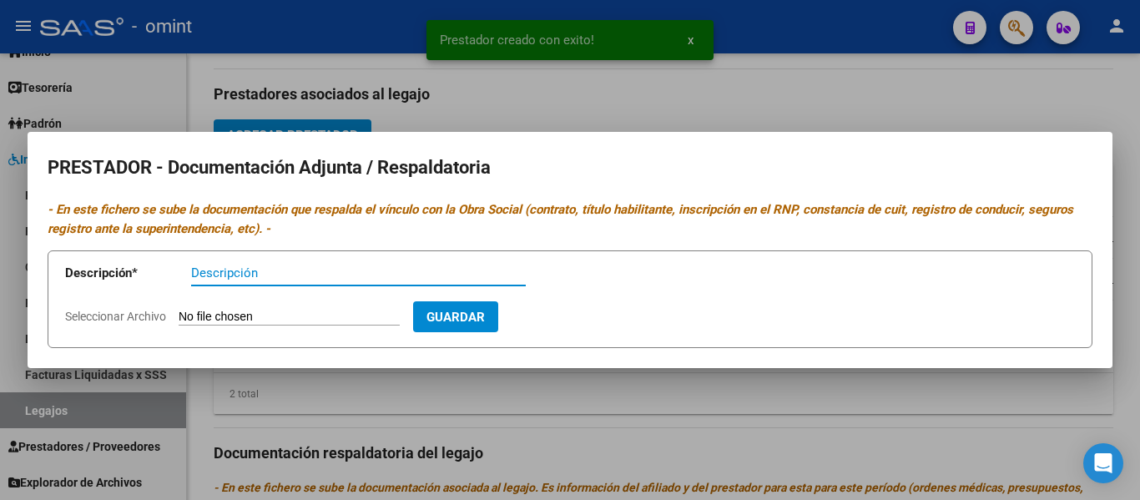
click at [287, 276] on input "Descripción" at bounding box center [358, 272] width 335 height 15
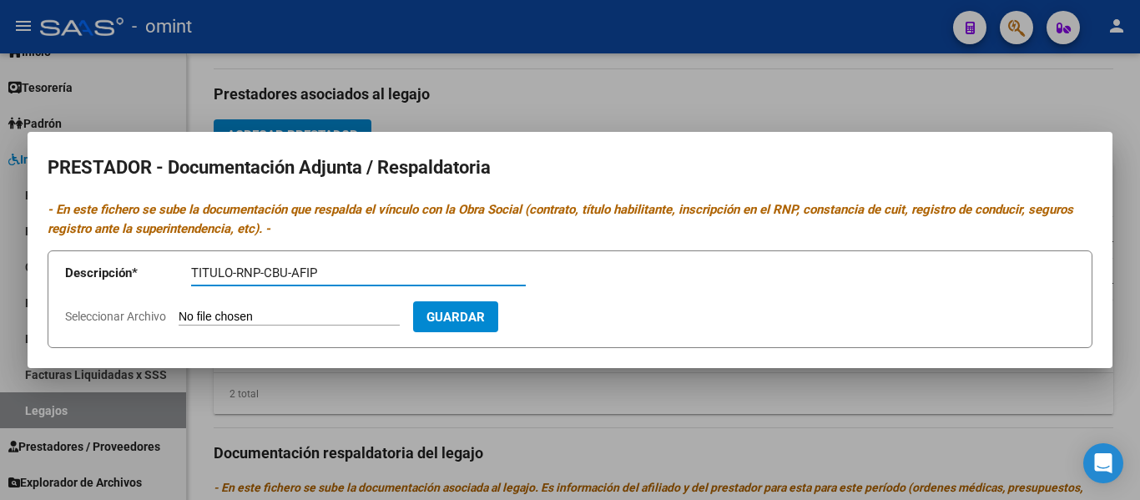
type input "TITULO-RNP-CBU-AFIP"
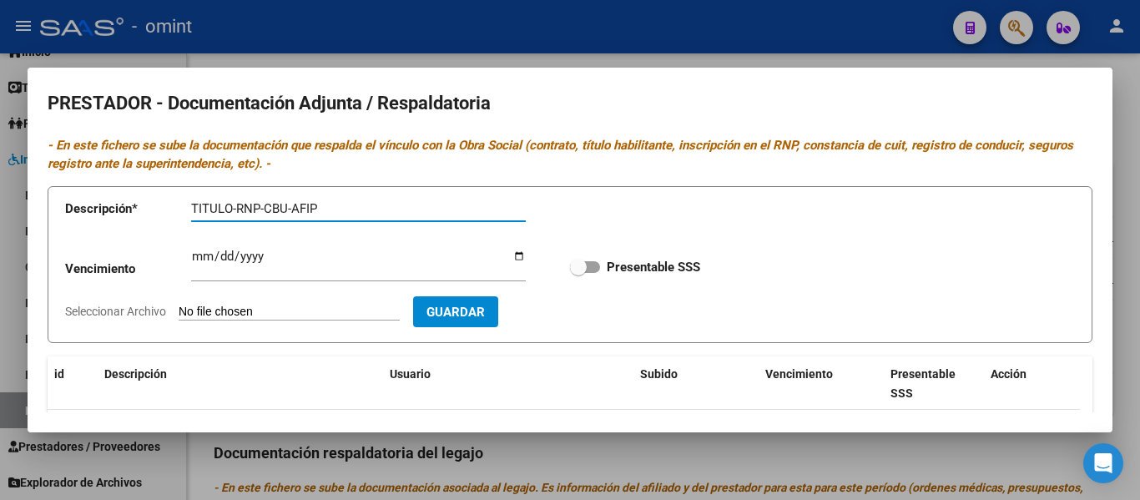
click at [206, 251] on input "Ingresar vencimiento" at bounding box center [358, 263] width 335 height 27
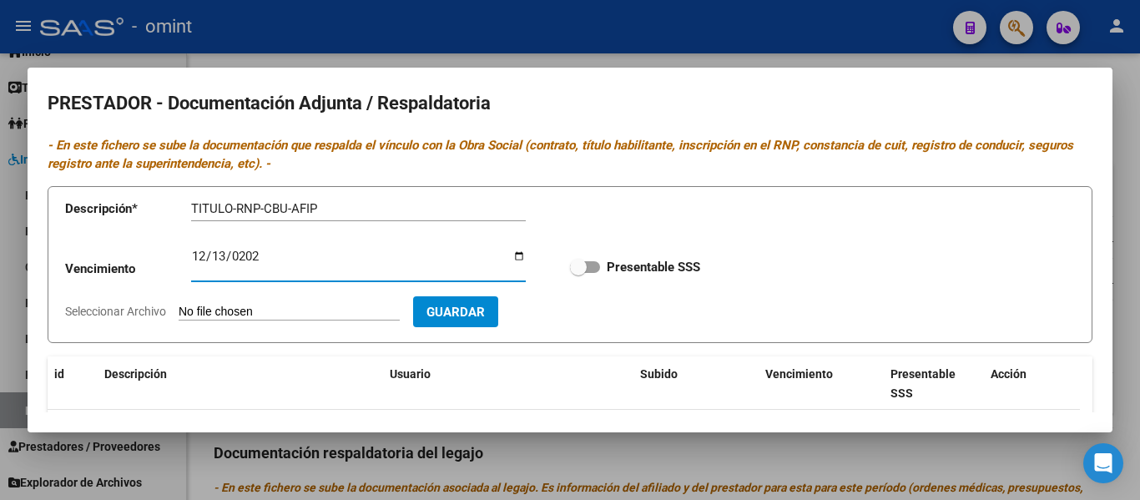
type input "2027-12-13"
click at [246, 311] on input "Seleccionar Archivo" at bounding box center [289, 313] width 221 height 16
type input "C:\fakepath\fono prestador.pdf"
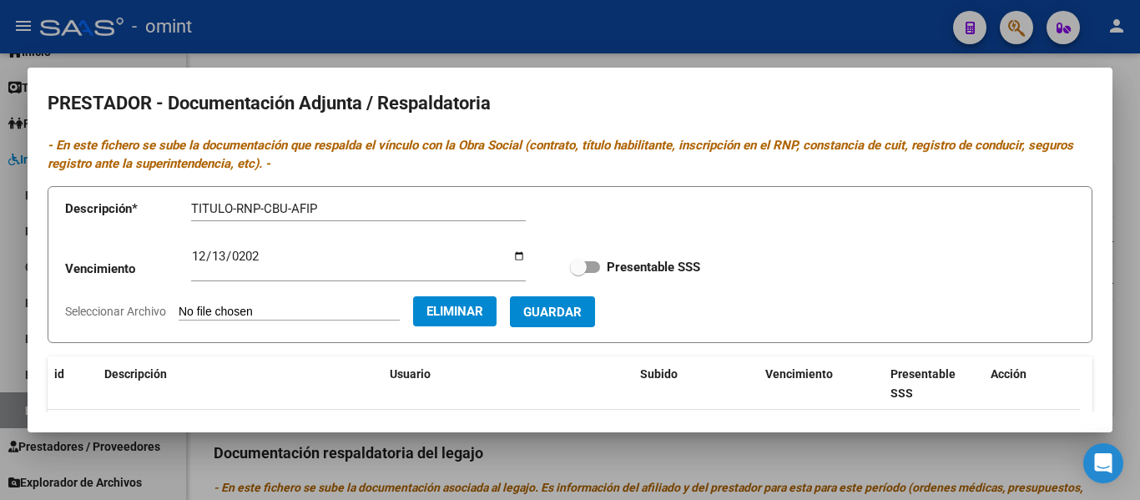
click at [573, 265] on span at bounding box center [578, 267] width 17 height 17
click at [578, 273] on input "Presentable SSS" at bounding box center [578, 273] width 1 height 1
checkbox input "true"
click at [582, 311] on span "Guardar" at bounding box center [552, 312] width 58 height 15
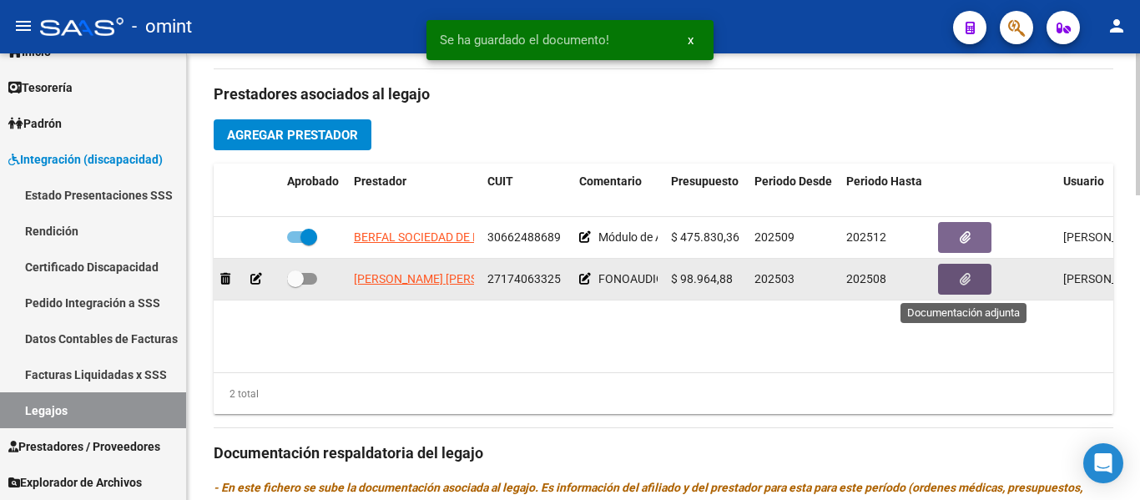
click at [300, 276] on span at bounding box center [295, 278] width 17 height 17
click at [295, 285] on input "checkbox" at bounding box center [295, 285] width 1 height 1
checkbox input "true"
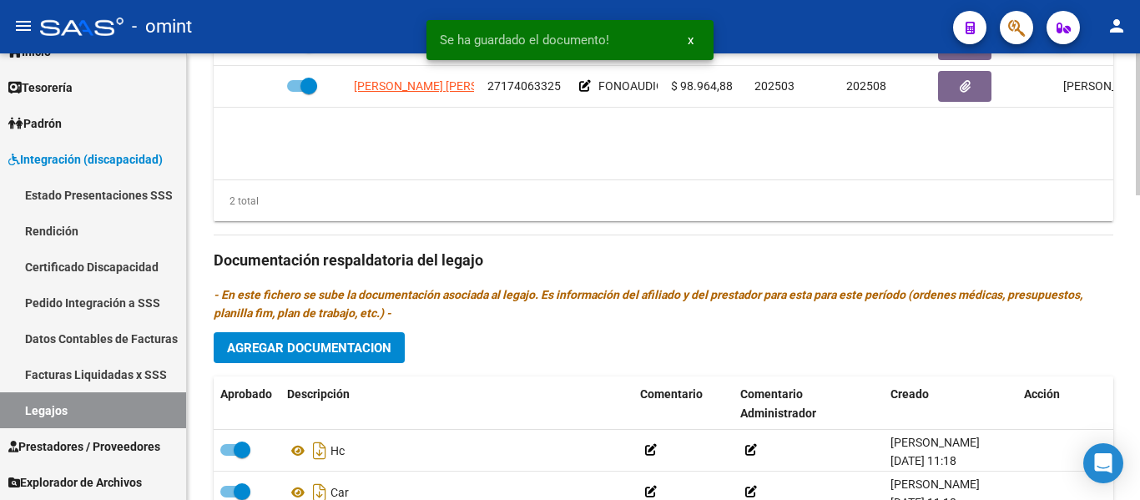
scroll to position [835, 0]
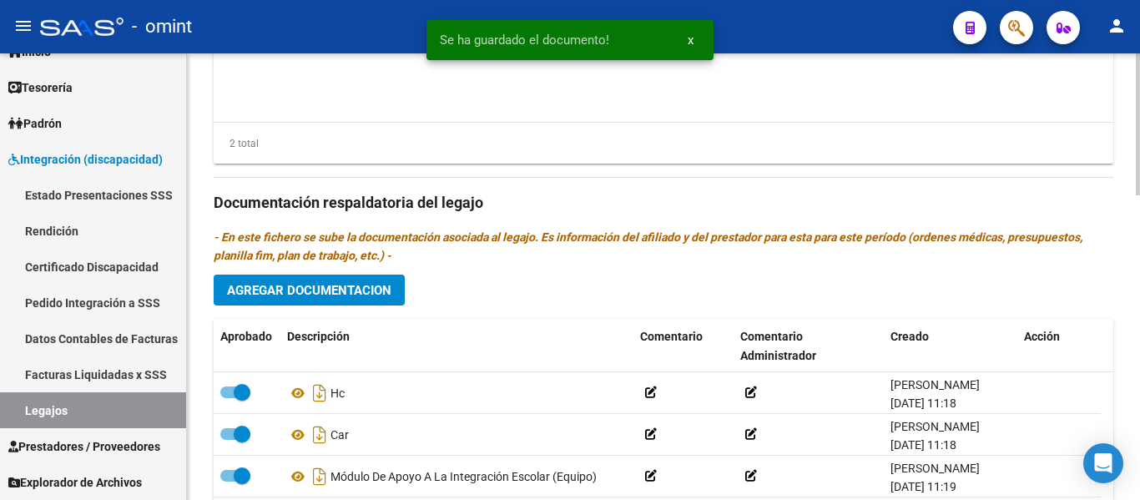
click at [361, 285] on span "Agregar Documentacion" at bounding box center [309, 290] width 164 height 15
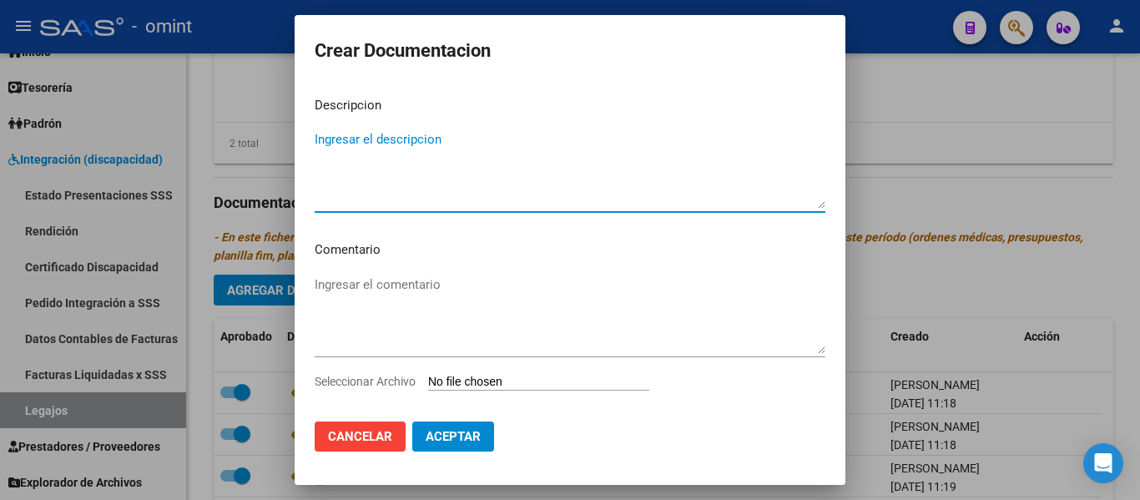
click at [361, 154] on textarea "Ingresar el descripcion" at bounding box center [570, 169] width 511 height 78
type textarea "FONOAUDIOLOGIA"
click at [475, 387] on input "Seleccionar Archivo" at bounding box center [538, 383] width 221 height 16
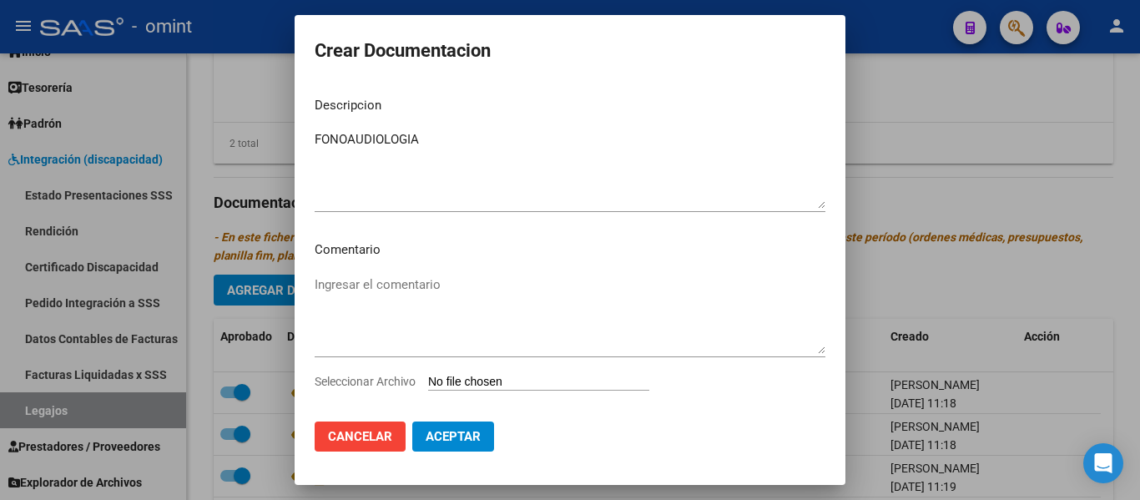
type input "C:\fakepath\fono prestacion.pdf"
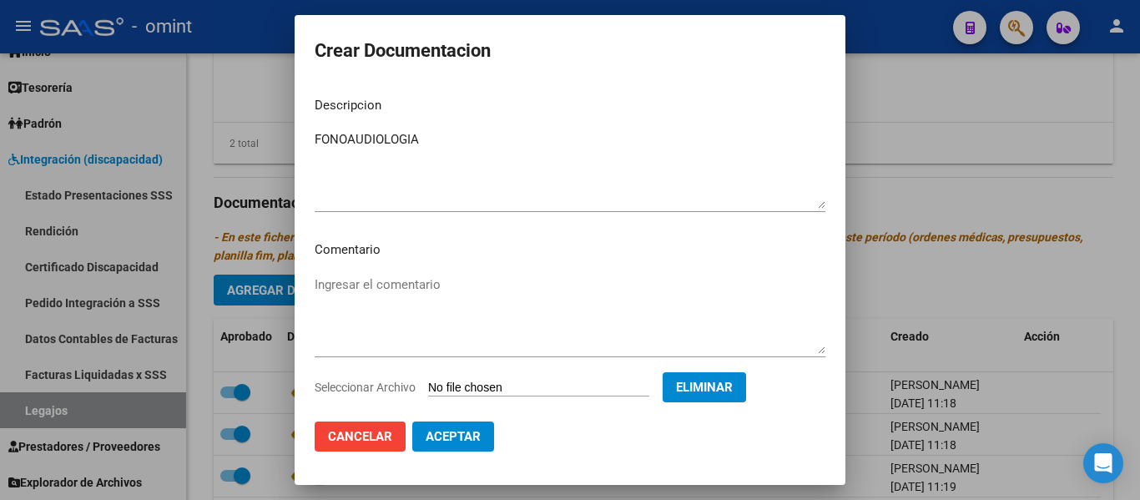
click at [482, 440] on button "Aceptar" at bounding box center [453, 437] width 82 height 30
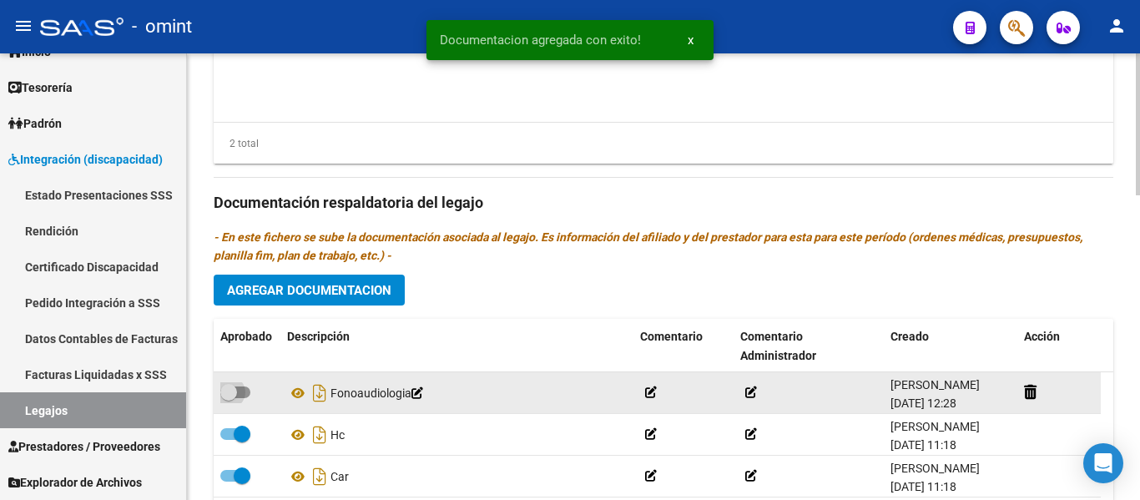
click at [234, 386] on span at bounding box center [228, 392] width 17 height 17
click at [229, 398] on input "checkbox" at bounding box center [228, 398] width 1 height 1
checkbox input "true"
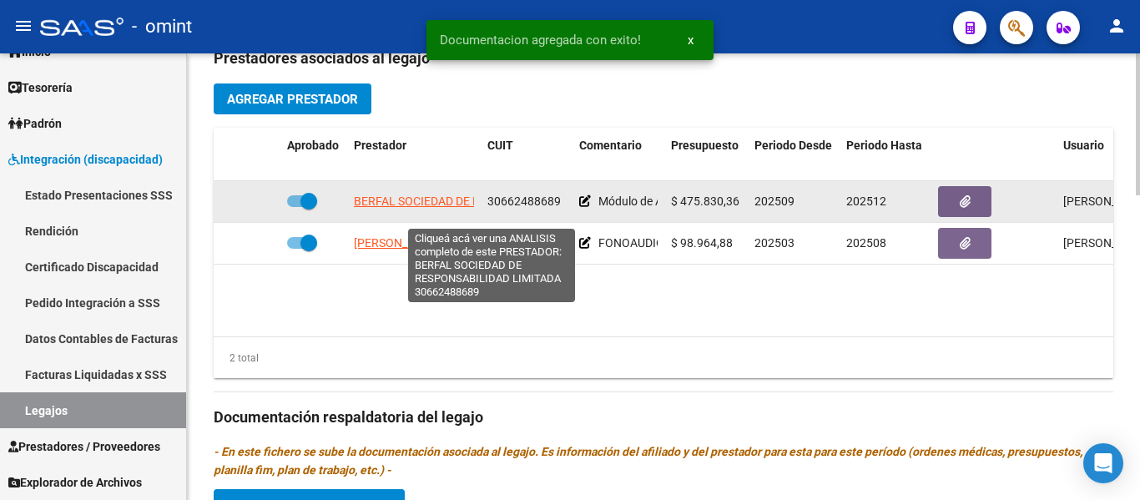
scroll to position [584, 0]
